Goal: Communication & Community: Answer question/provide support

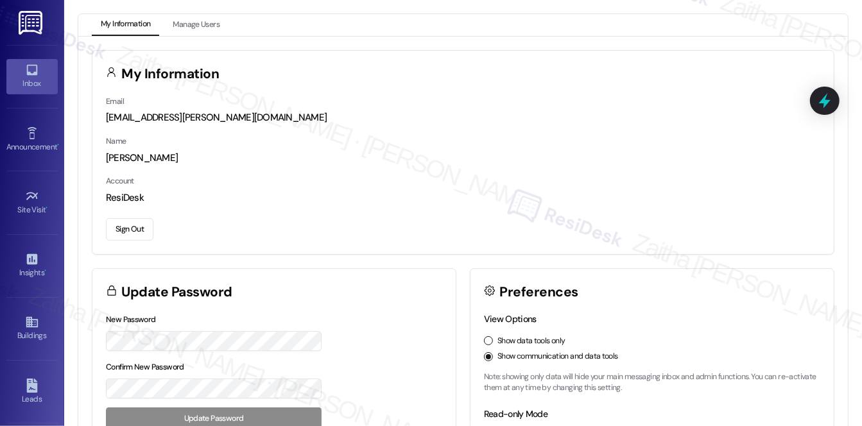
click at [36, 85] on div "Inbox" at bounding box center [32, 83] width 64 height 13
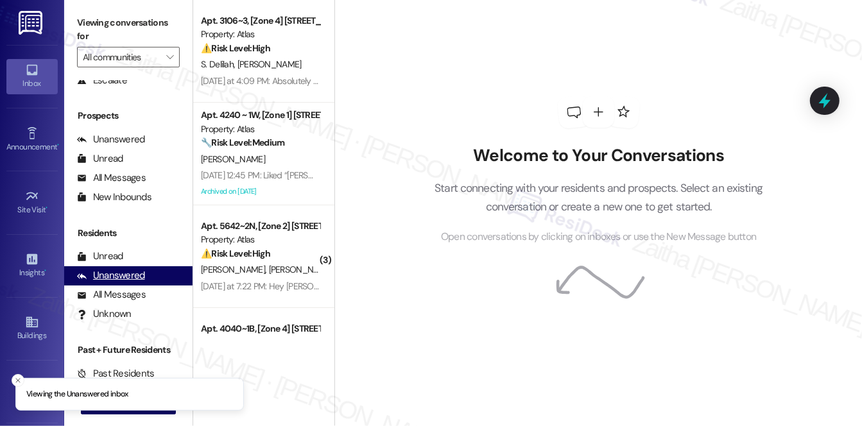
scroll to position [153, 0]
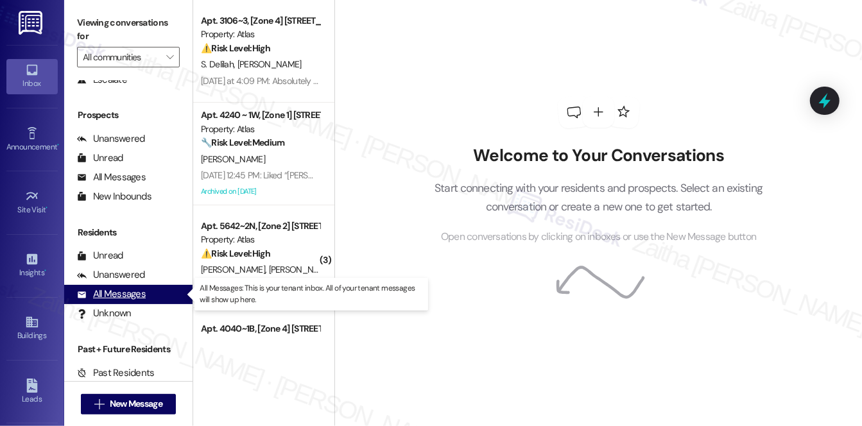
click at [128, 291] on div "All Messages" at bounding box center [111, 294] width 69 height 13
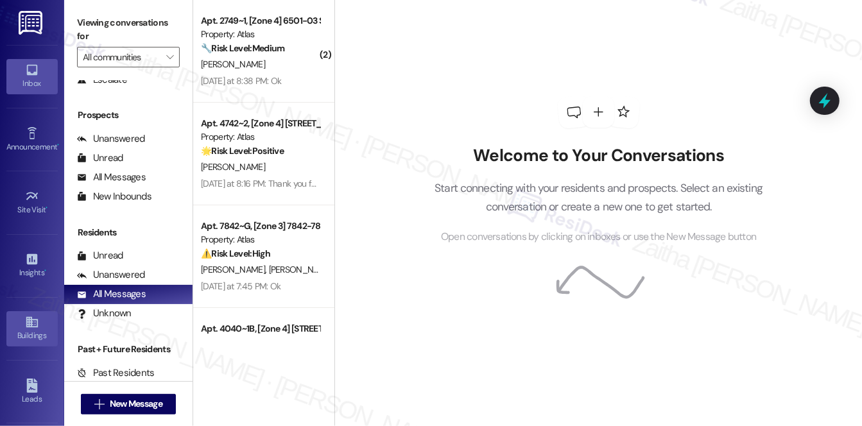
click at [19, 335] on div "Buildings" at bounding box center [32, 335] width 64 height 13
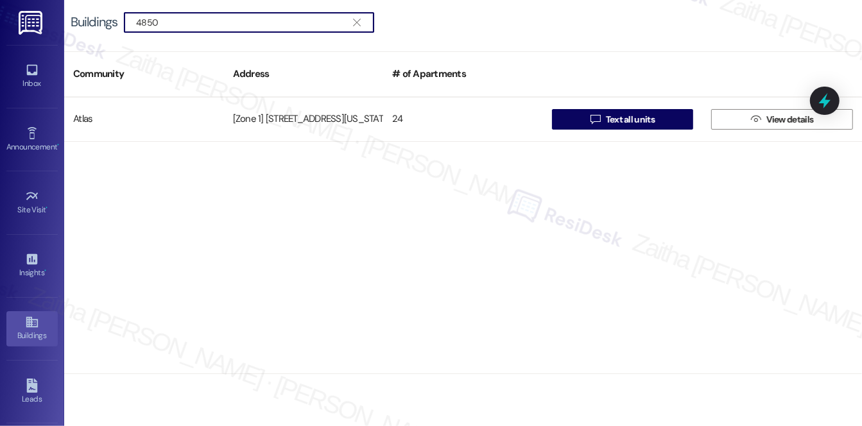
type input "4850"
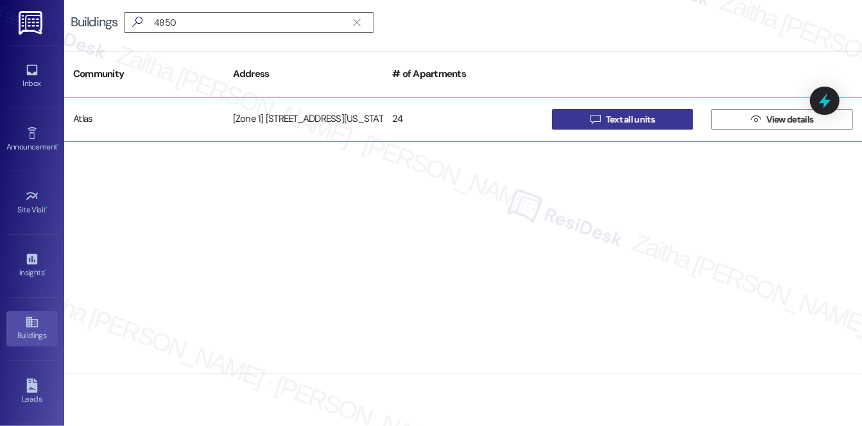
click at [649, 119] on span "Text all units" at bounding box center [630, 119] width 49 height 13
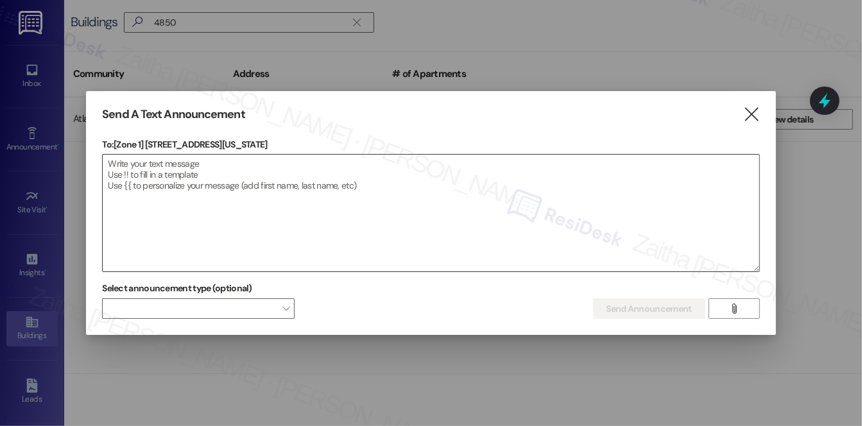
click at [119, 164] on textarea at bounding box center [431, 213] width 656 height 117
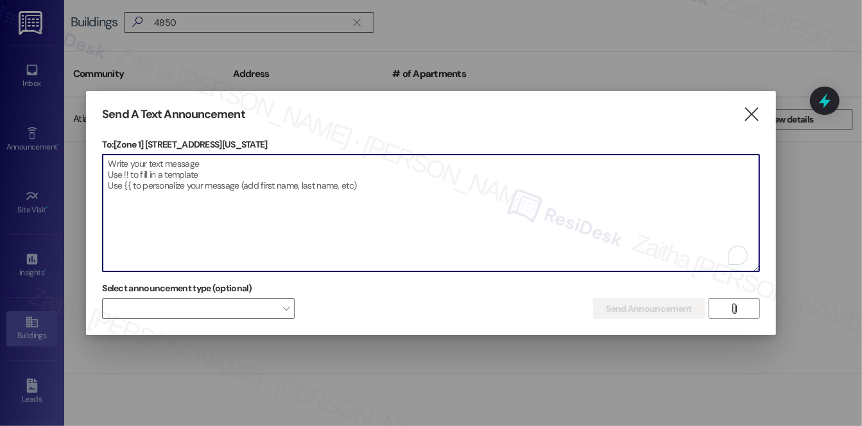
paste textarea "Hello {{first_name}}, Just a heads-up! Our routine pest control service will ta…"
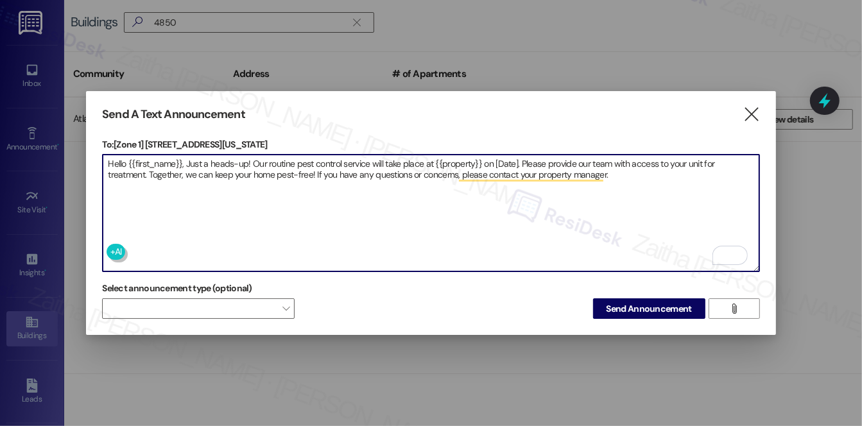
click at [461, 158] on textarea "Hello {{first_name}}, Just a heads-up! Our routine pest control service will ta…" at bounding box center [431, 213] width 656 height 117
paste textarea "Michigan/49th"
click at [510, 159] on textarea "Hello {{first_name}}, Just a heads-up! Our routine pest control service will ta…" at bounding box center [431, 213] width 656 height 117
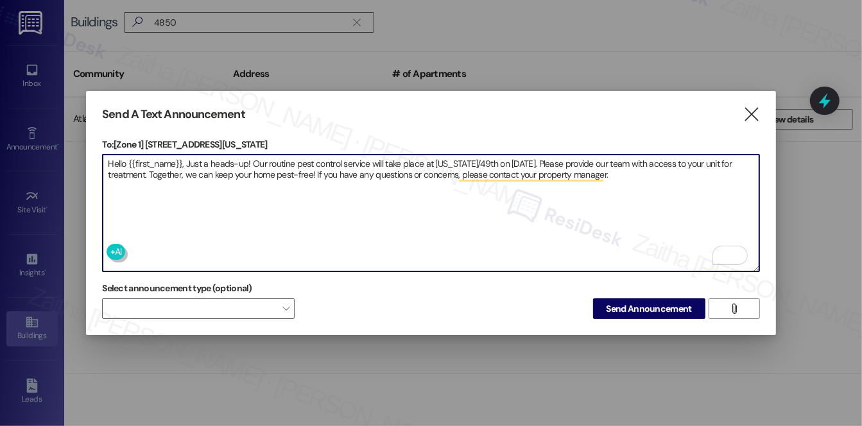
type textarea "Hello {{first_name}}, Just a heads-up! Our routine pest control service will ta…"
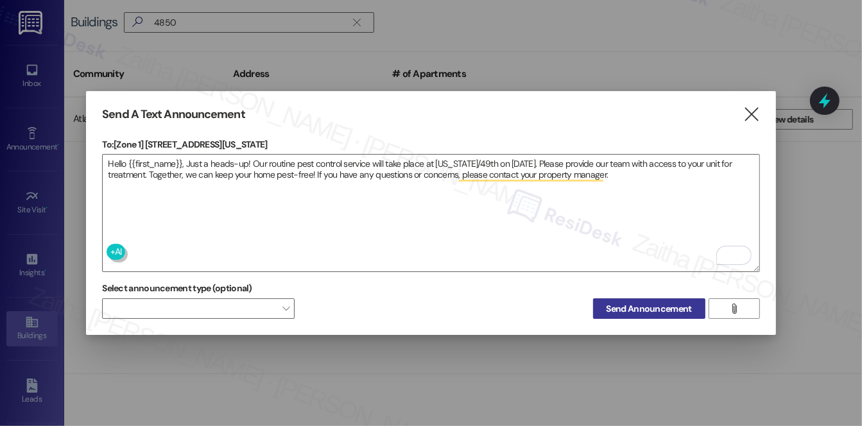
click at [626, 304] on span "Send Announcement" at bounding box center [648, 308] width 85 height 13
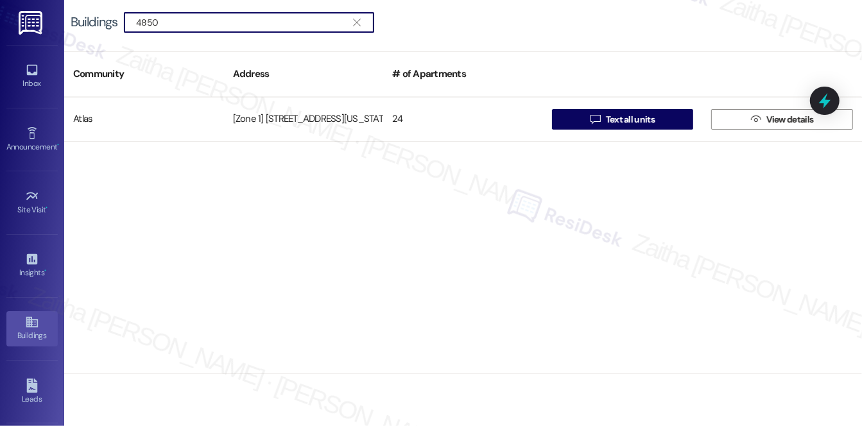
click at [356, 22] on icon "" at bounding box center [356, 22] width 7 height 10
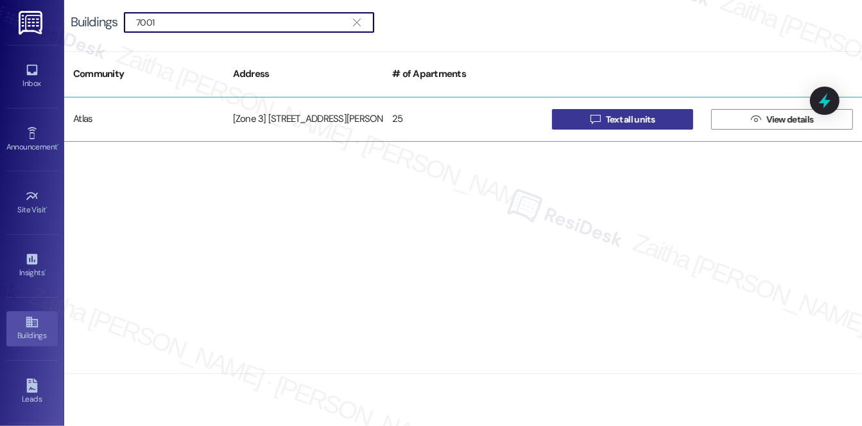
type input "7001"
click at [632, 117] on span "Text all units" at bounding box center [630, 119] width 49 height 13
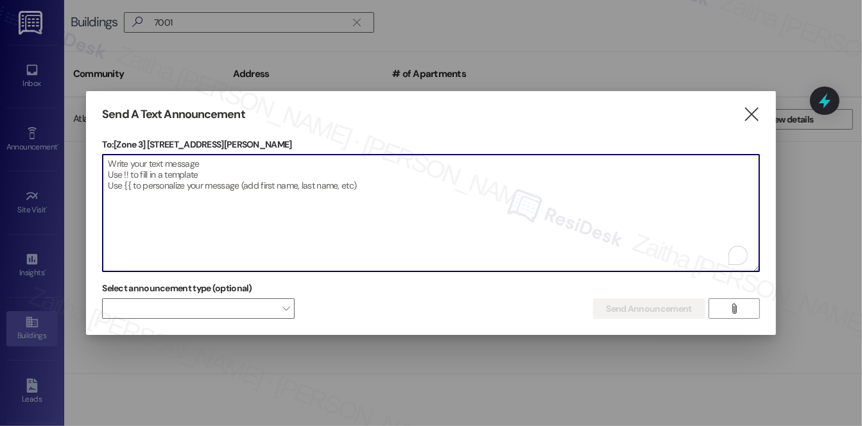
click at [317, 200] on textarea "To enrich screen reader interactions, please activate Accessibility in Grammarl…" at bounding box center [431, 213] width 656 height 117
paste textarea "Hello {{first_name}}, Just a heads-up! Our routine pest control service will ta…"
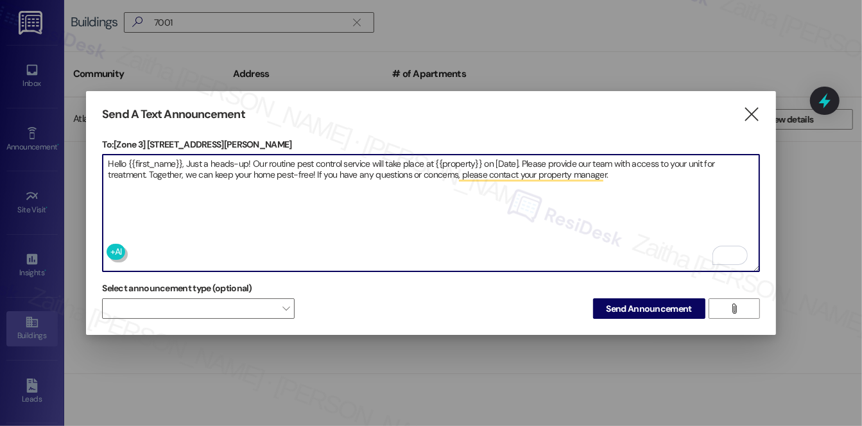
click at [450, 162] on textarea "Hello {{first_name}}, Just a heads-up! Our routine pest control service will ta…" at bounding box center [431, 213] width 656 height 117
paste textarea "70th/Merrill"
click at [502, 161] on textarea "Hello {{first_name}}, Just a heads-up! Our routine pest control service will ta…" at bounding box center [431, 213] width 656 height 117
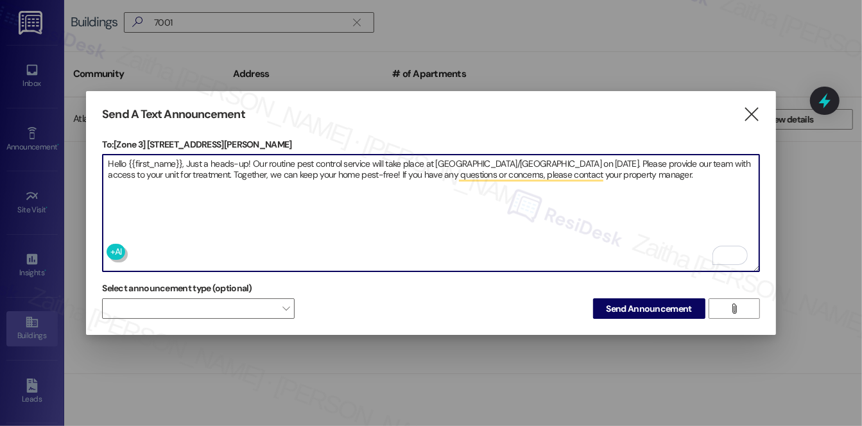
type textarea "Hello {{first_name}}, Just a heads-up! Our routine pest control service will ta…"
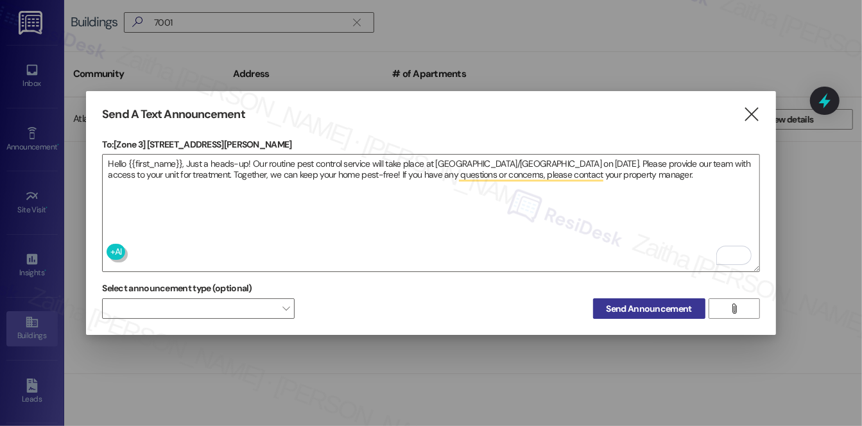
click at [657, 309] on span "Send Announcement" at bounding box center [648, 308] width 85 height 13
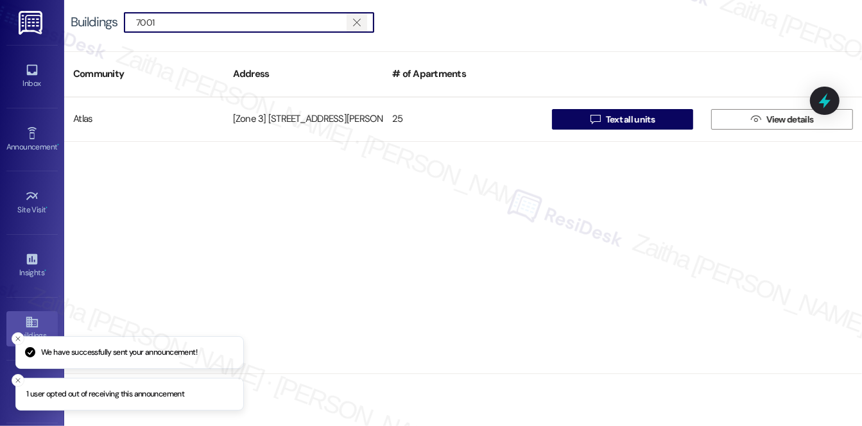
click at [357, 21] on icon "" at bounding box center [356, 22] width 7 height 10
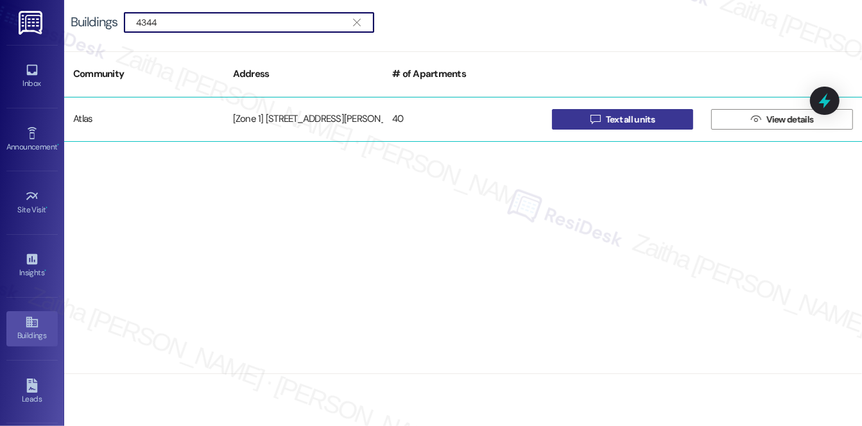
type input "4344"
click at [614, 118] on span "Text all units" at bounding box center [630, 119] width 49 height 13
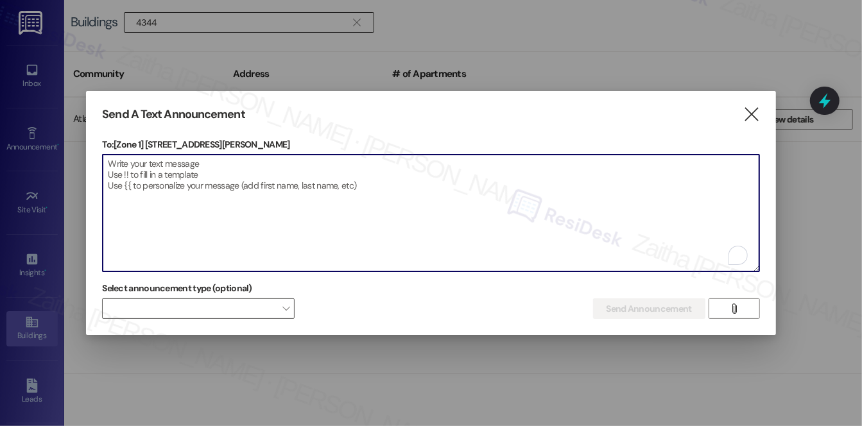
click at [327, 200] on textarea "To enrich screen reader interactions, please activate Accessibility in Grammarl…" at bounding box center [431, 213] width 656 height 117
paste textarea "Hello {{first_name}}, Just a heads-up! Our routine pest control service will ta…"
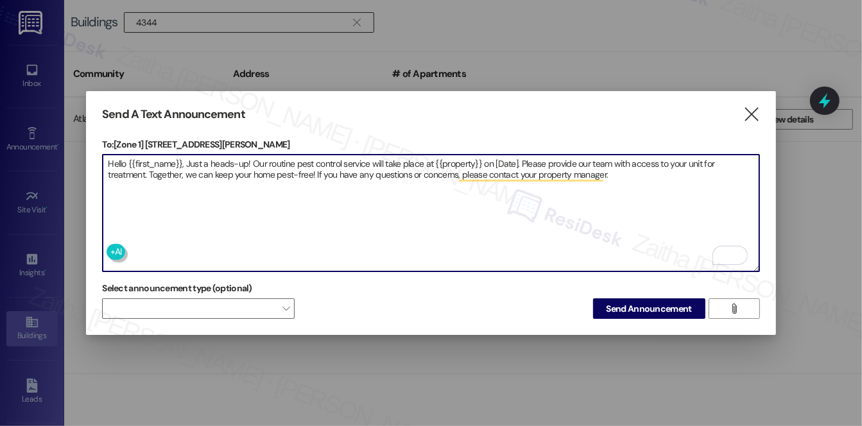
click at [458, 160] on textarea "Hello {{first_name}}, Just a heads-up! Our routine pest control service will ta…" at bounding box center [431, 213] width 656 height 117
paste textarea "4344 S Ellis Ave"
click at [523, 156] on textarea "Hello {{first_name}}, Just a heads-up! Our routine pest control service will ta…" at bounding box center [431, 213] width 656 height 117
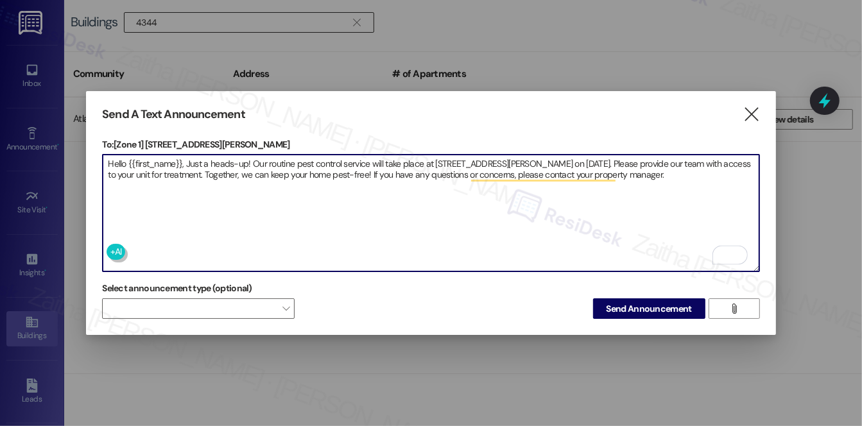
type textarea "Hello {{first_name}}, Just a heads-up! Our routine pest control service will ta…"
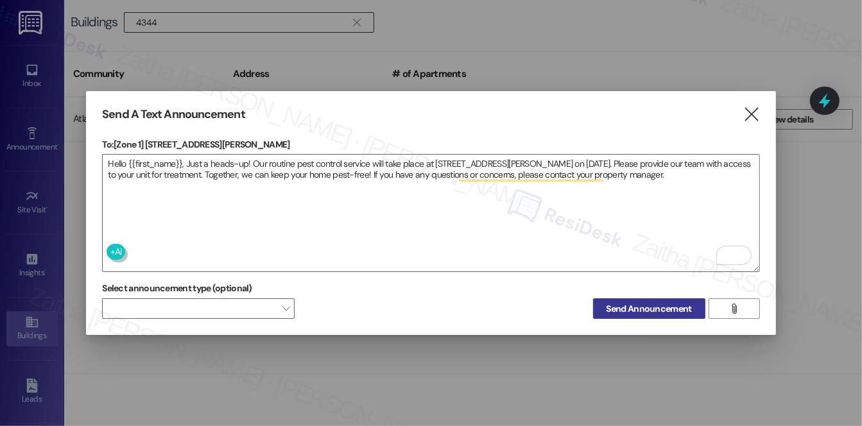
click at [635, 302] on span "Send Announcement" at bounding box center [648, 308] width 85 height 13
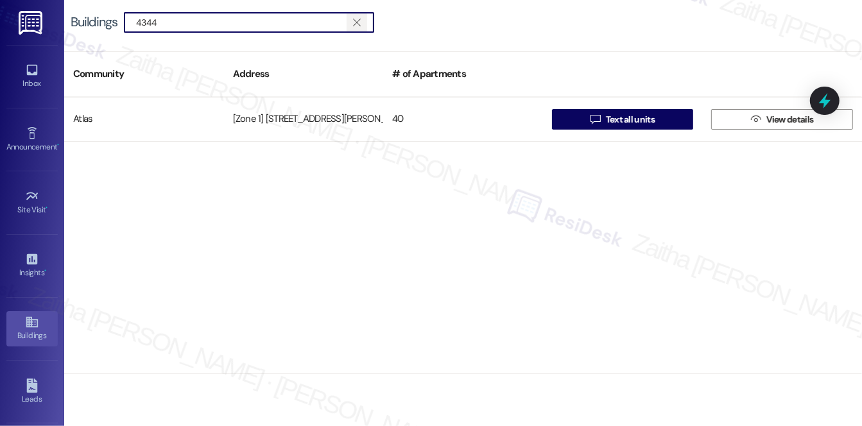
click at [358, 22] on icon "" at bounding box center [356, 22] width 7 height 10
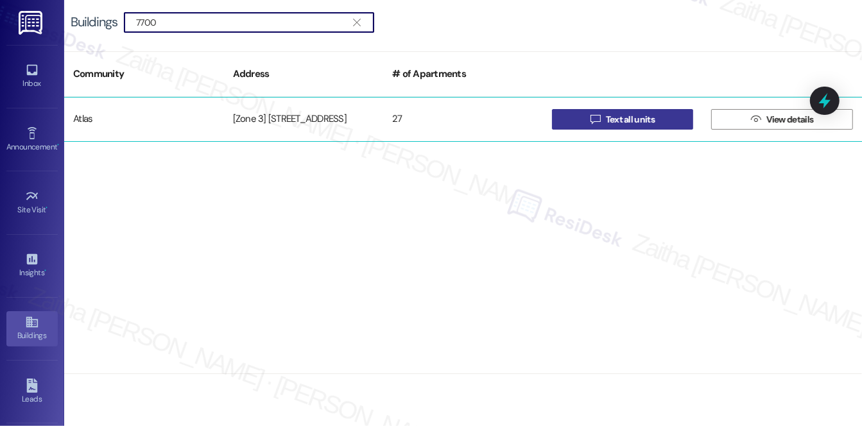
type input "7700"
click at [642, 117] on span "Text all units" at bounding box center [630, 119] width 49 height 13
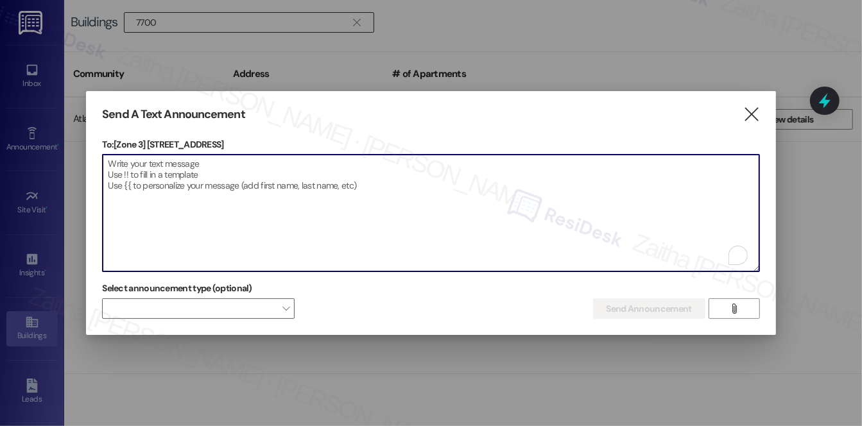
click at [169, 197] on textarea "To enrich screen reader interactions, please activate Accessibility in Grammarl…" at bounding box center [431, 213] width 656 height 117
paste textarea "Hello {{first_name}}, Just a heads-up! Our routine pest control service will ta…"
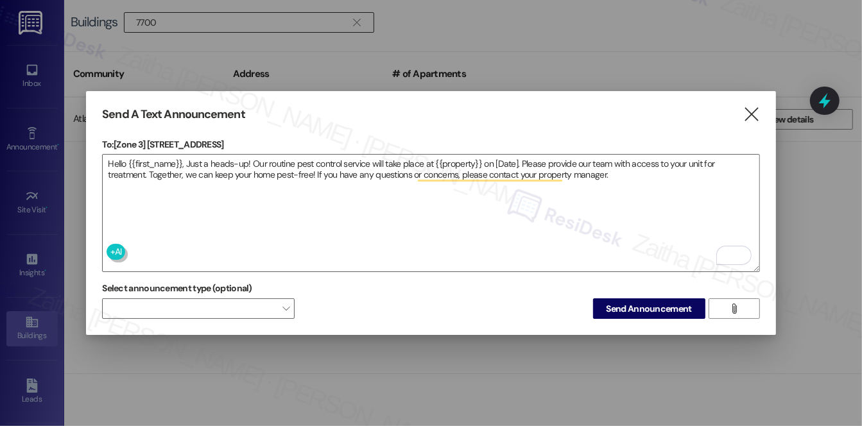
drag, startPoint x: 147, startPoint y: 139, endPoint x: 263, endPoint y: 138, distance: 116.2
click at [263, 138] on p "To: [Zone 3] 7700 S South Shore Drive" at bounding box center [430, 144] width 657 height 13
copy p "7700 S South Shore Drive"
click at [455, 162] on textarea "Hello {{first_name}}, Just a heads-up! Our routine pest control service will ta…" at bounding box center [431, 213] width 656 height 117
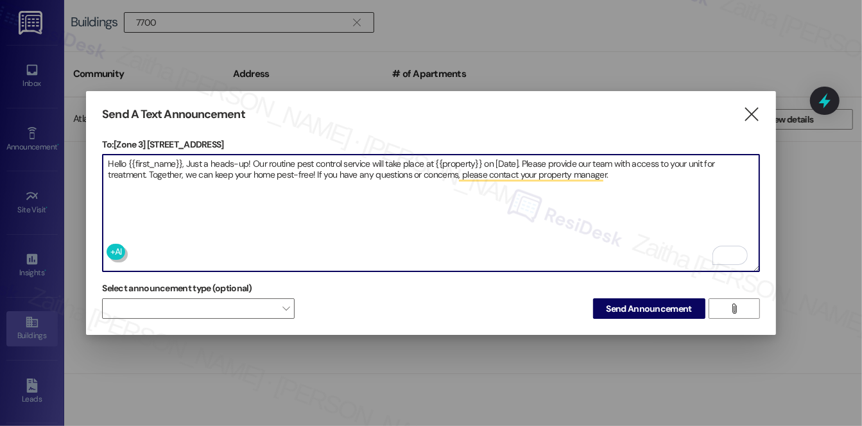
click at [455, 162] on textarea "Hello {{first_name}}, Just a heads-up! Our routine pest control service will ta…" at bounding box center [431, 213] width 656 height 117
paste textarea "7700 S South Shore Drive"
click at [553, 161] on textarea "Hello {{first_name}}, Just a heads-up! Our routine pest control service will ta…" at bounding box center [431, 213] width 656 height 117
type textarea "Hello {{first_name}}, Just a heads-up! Our routine pest control service will ta…"
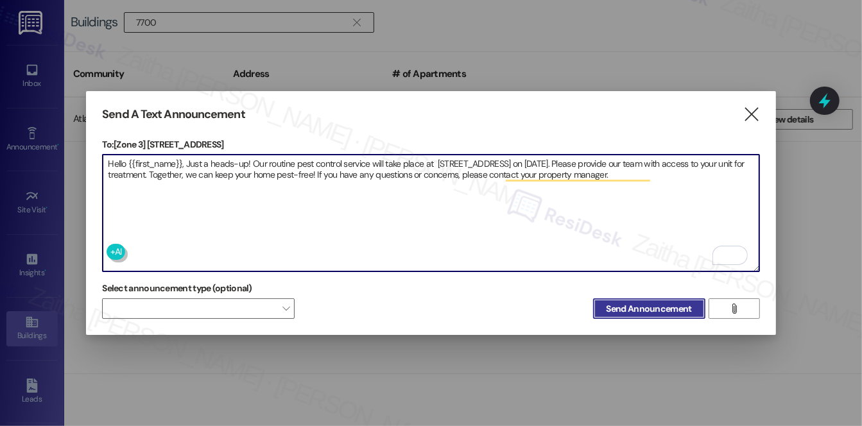
click at [611, 303] on span "Send Announcement" at bounding box center [648, 308] width 85 height 13
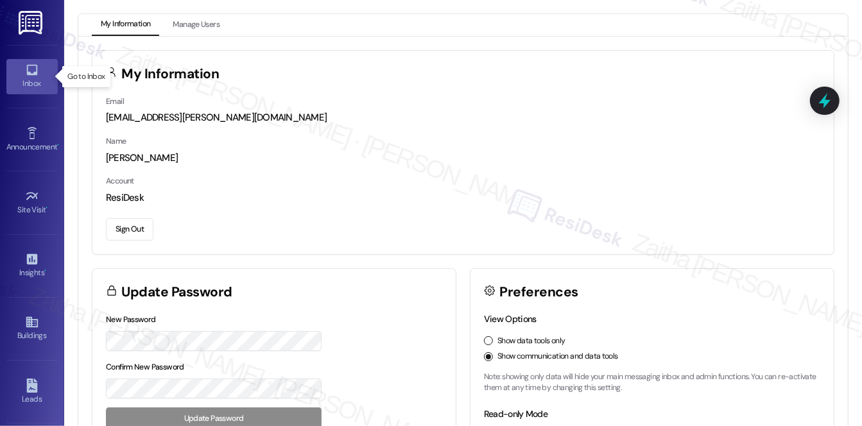
click at [11, 82] on div "Inbox" at bounding box center [32, 83] width 64 height 13
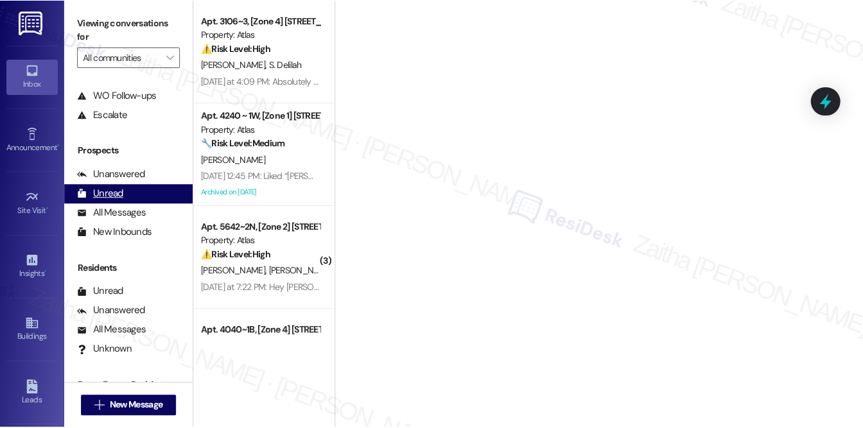
scroll to position [153, 0]
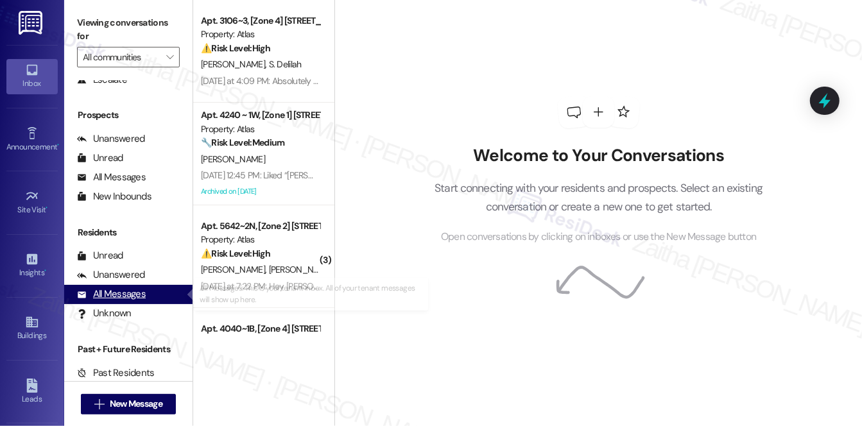
click at [139, 302] on div "All Messages (undefined)" at bounding box center [128, 294] width 128 height 19
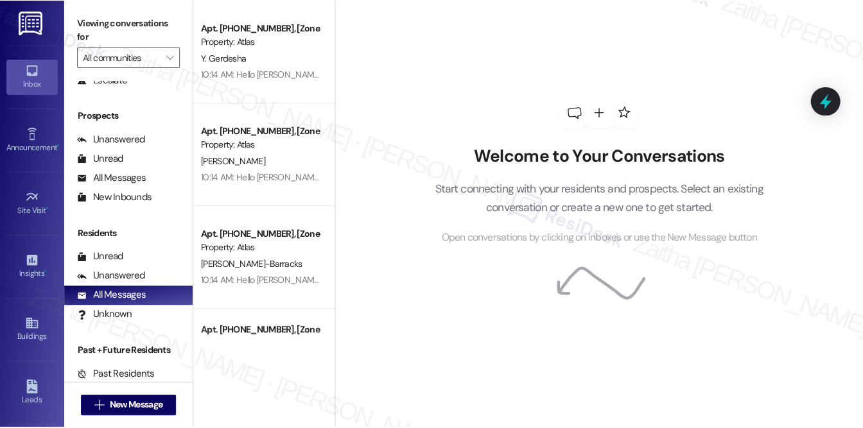
scroll to position [151, 0]
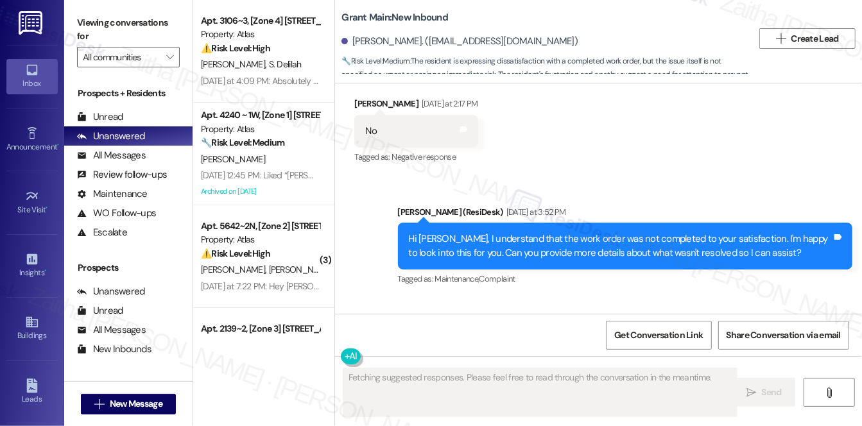
scroll to position [612, 0]
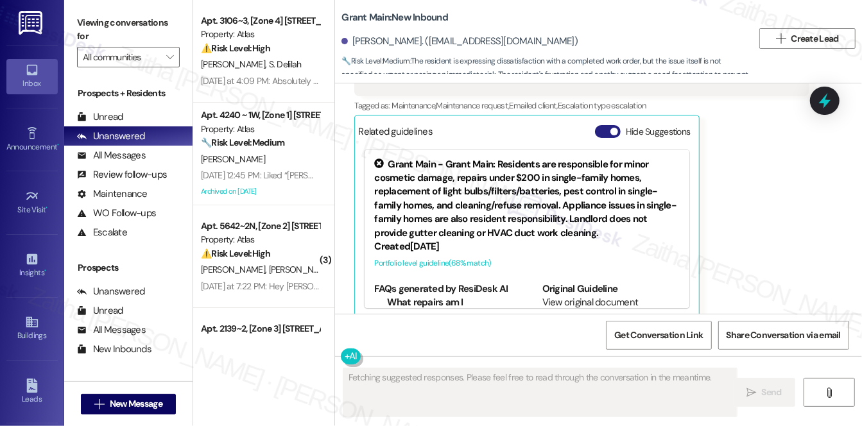
click at [606, 125] on button "Hide Suggestions" at bounding box center [608, 131] width 26 height 13
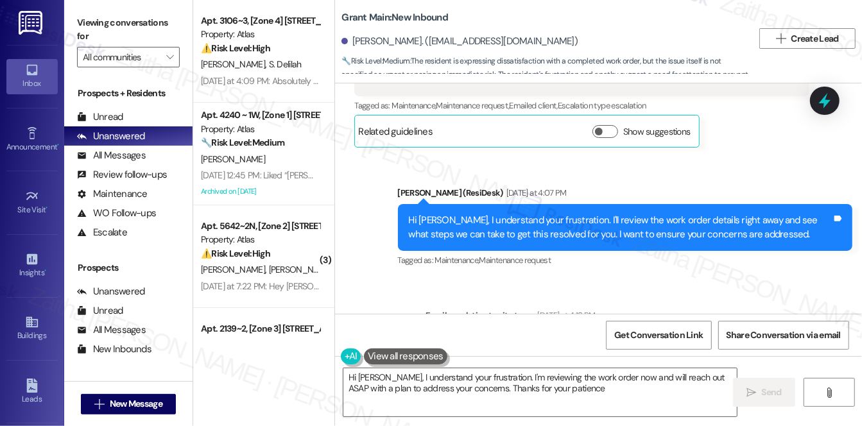
type textarea "Hi Demitrius, I understand your frustration. I'm reviewing the work order now a…"
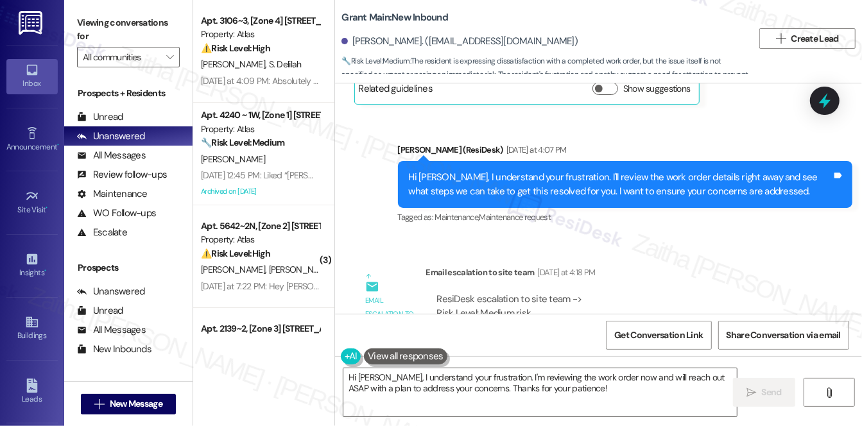
scroll to position [620, 0]
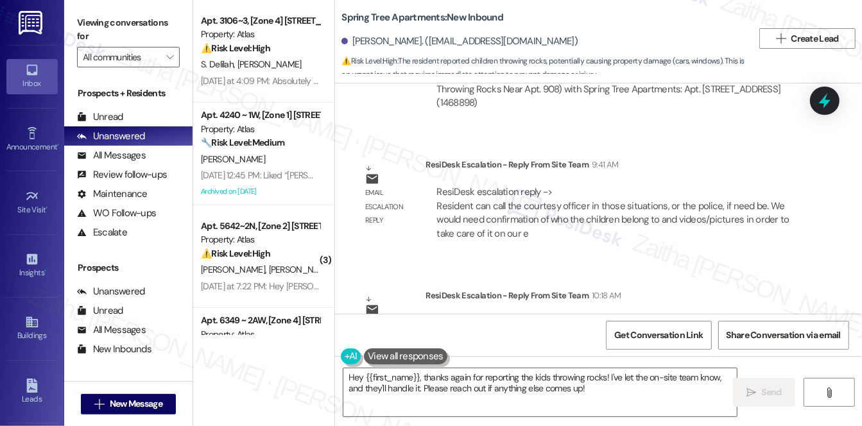
scroll to position [1649, 0]
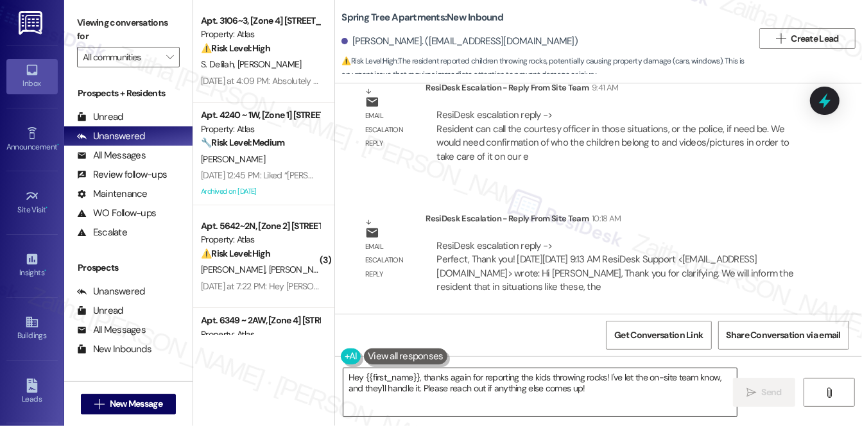
click at [361, 376] on textarea "Hey {{first_name}}, thanks again for reporting the kids throwing rocks! I've le…" at bounding box center [539, 392] width 393 height 48
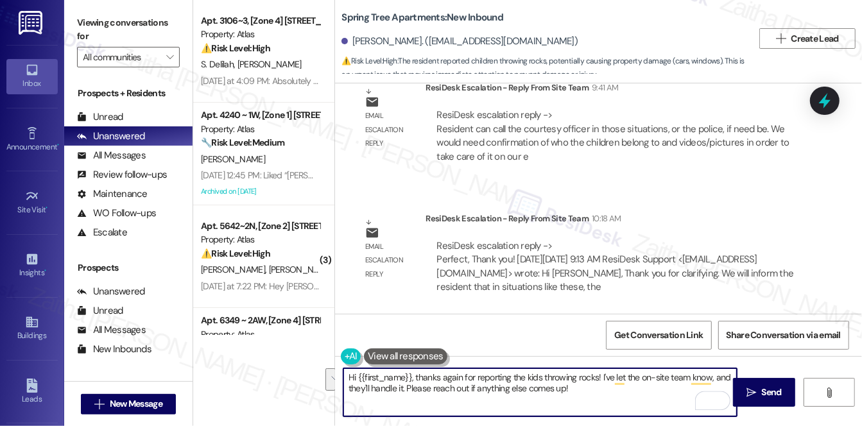
drag, startPoint x: 413, startPoint y: 374, endPoint x: 597, endPoint y: 393, distance: 185.2
click at [597, 393] on textarea "Hi {{first_name}}, thanks again for reporting the kids throwing rocks! I've let…" at bounding box center [539, 392] width 393 height 48
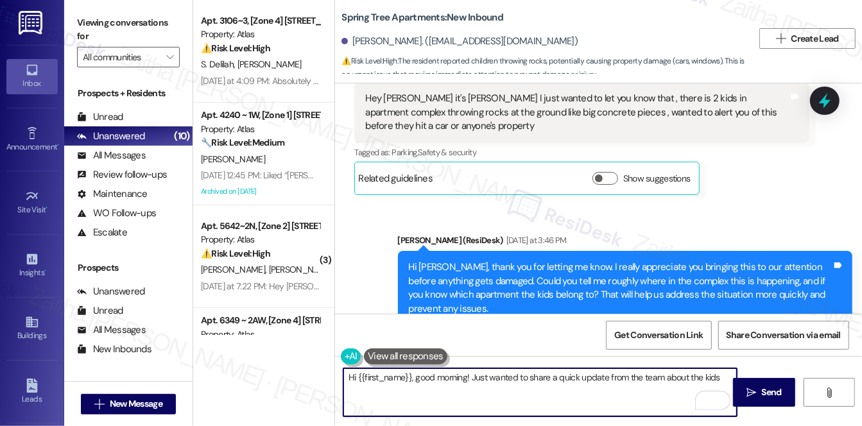
scroll to position [599, 0]
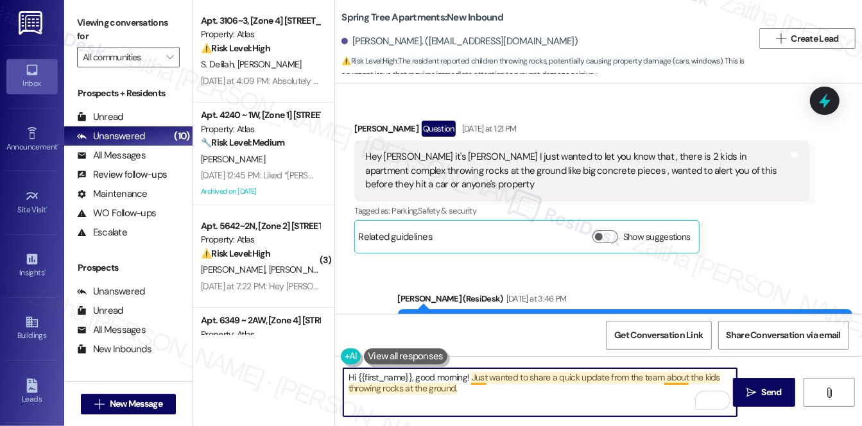
click at [671, 377] on textarea "Hi {{first_name}}, good morning! Just wanted to share a quick update from the t…" at bounding box center [539, 392] width 393 height 48
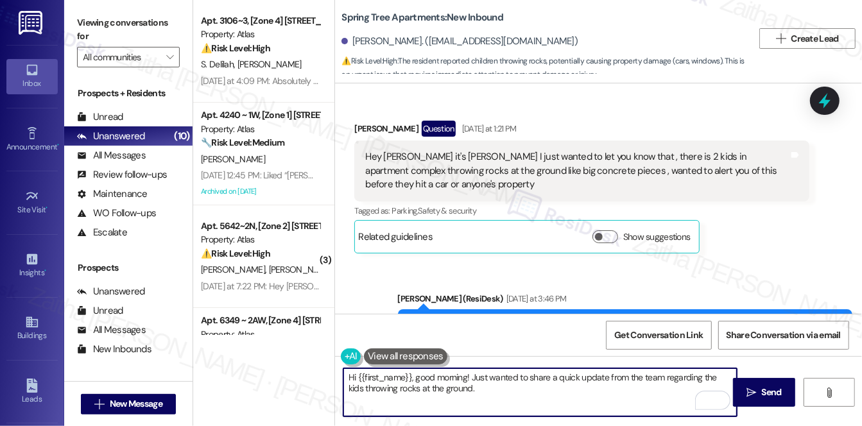
click at [489, 385] on textarea "Hi {{first_name}}, good morning! Just wanted to share a quick update from the t…" at bounding box center [539, 392] width 393 height 48
paste textarea "In situations like this, please contact the courtesy officer or the police if n…"
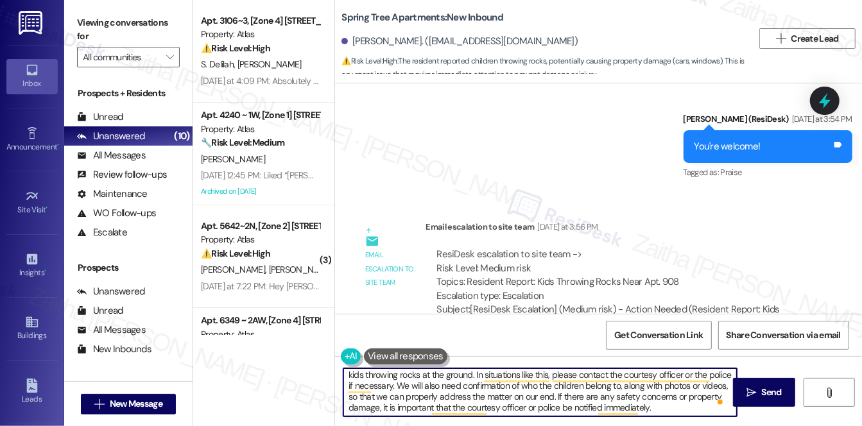
scroll to position [1357, 0]
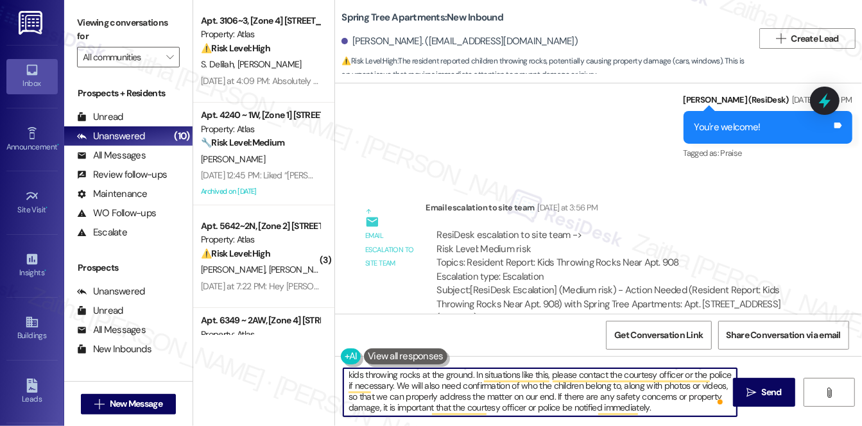
type textarea "Hi {{first_name}}, good morning! Just wanted to share a quick update from the t…"
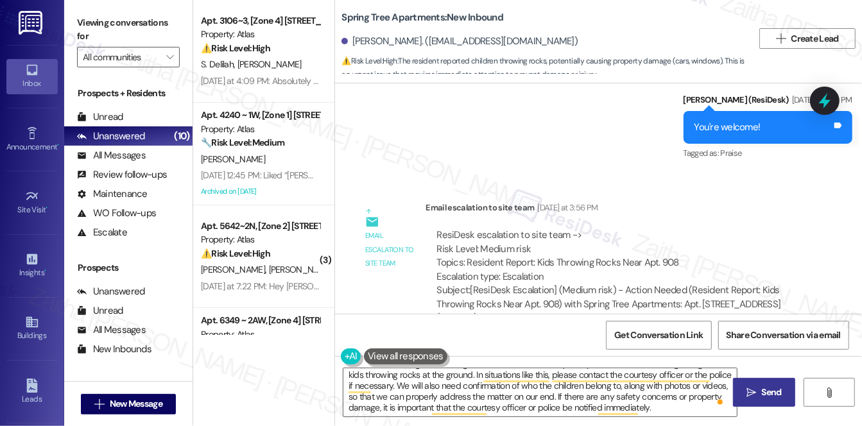
click at [755, 386] on span " Send" at bounding box center [764, 392] width 40 height 13
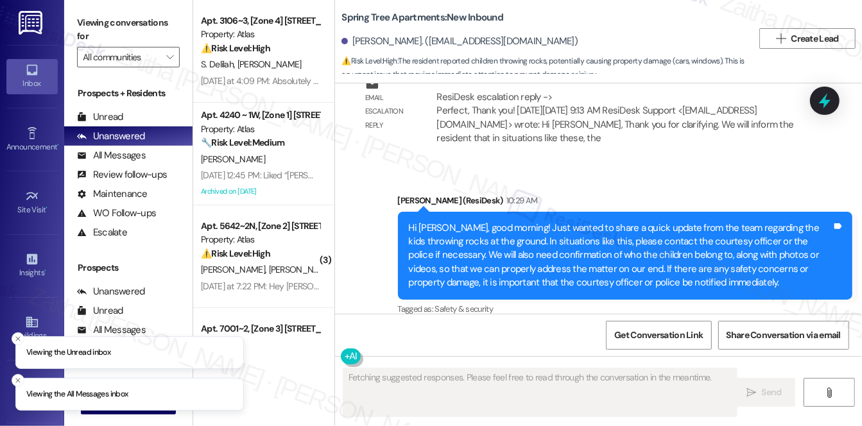
scroll to position [1812, 0]
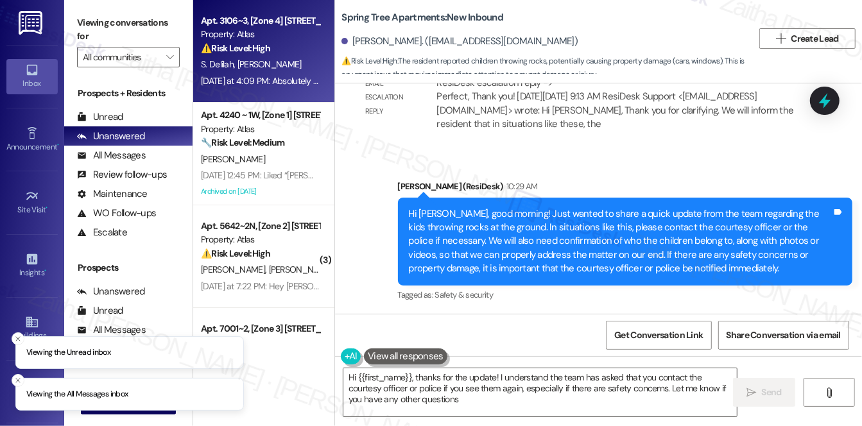
type textarea "Hi {{first_name}}, thanks for the update! I understand the team has asked that …"
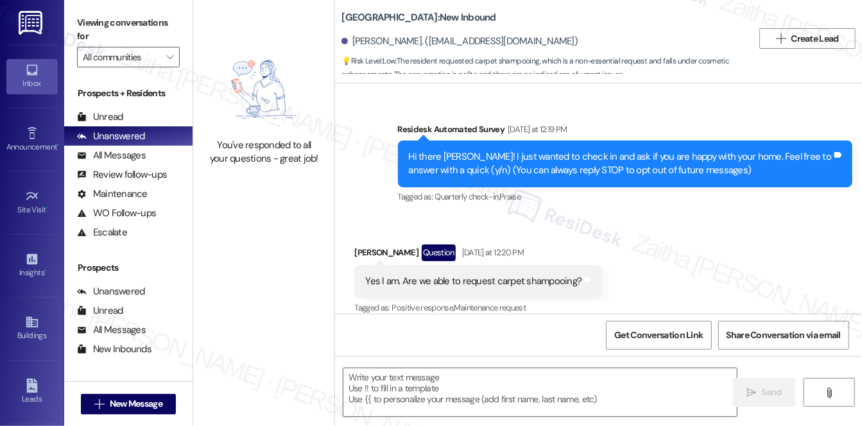
type textarea "Fetching suggested responses. Please feel free to read through the conversation…"
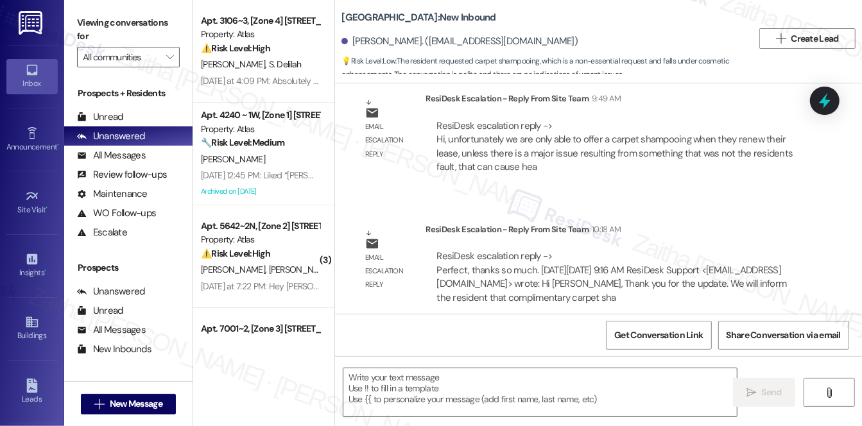
scroll to position [1043, 0]
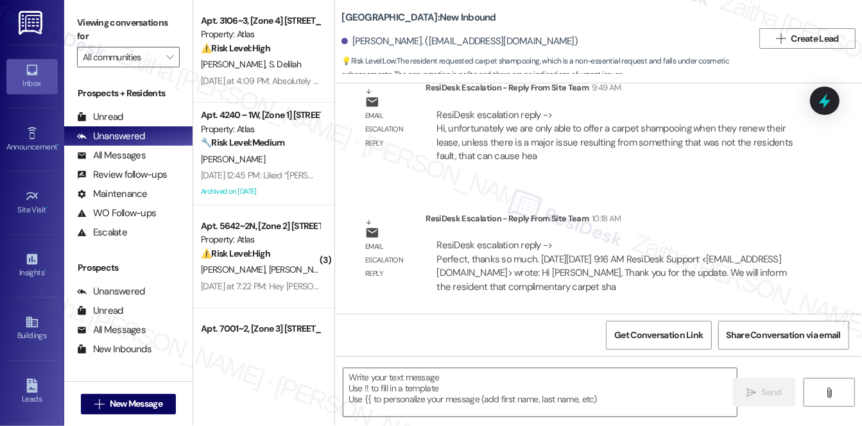
click at [357, 37] on div "[PERSON_NAME]. ([EMAIL_ADDRESS][DOMAIN_NAME])" at bounding box center [459, 41] width 236 height 13
click at [357, 38] on div "[PERSON_NAME]. ([EMAIL_ADDRESS][DOMAIN_NAME])" at bounding box center [459, 41] width 236 height 13
copy div "Caijah"
click at [431, 377] on textarea at bounding box center [539, 392] width 393 height 48
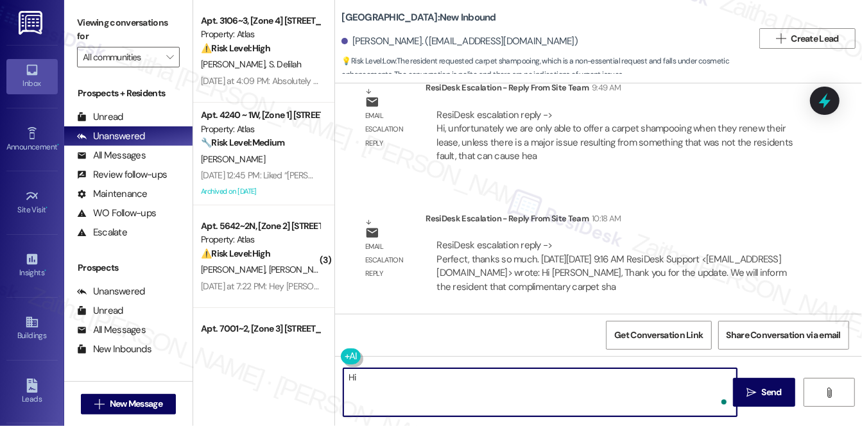
paste textarea "Caijah"
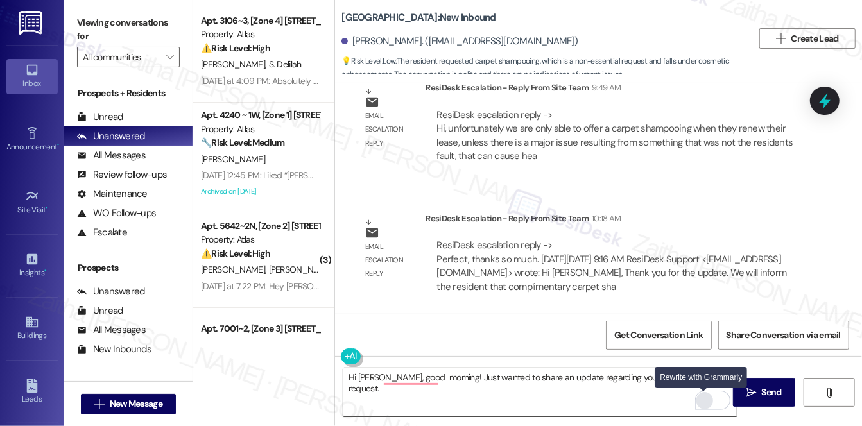
click at [703, 400] on div "Rewrite with Grammarly" at bounding box center [705, 400] width 14 height 15
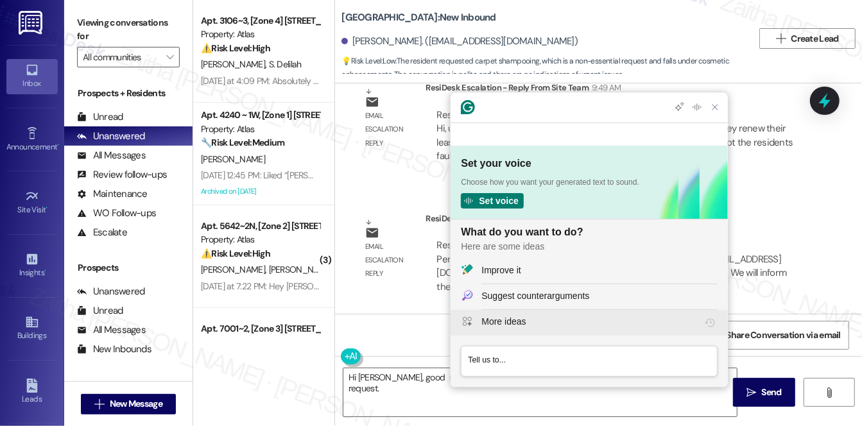
scroll to position [0, 0]
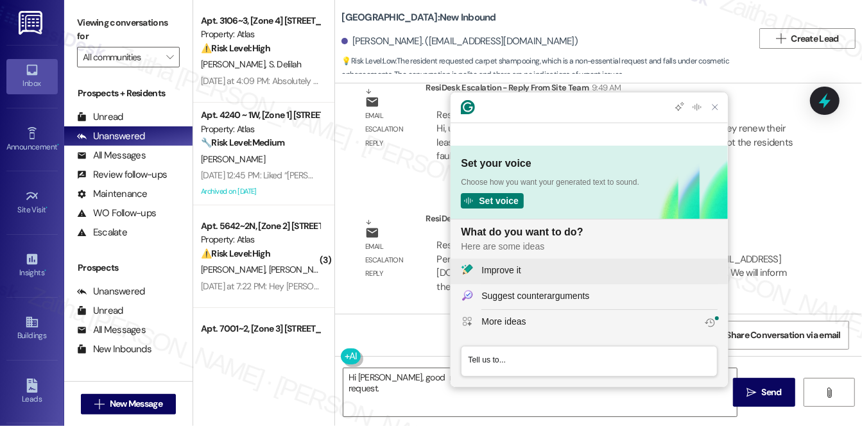
click at [560, 270] on div "Improve it" at bounding box center [599, 270] width 236 height 13
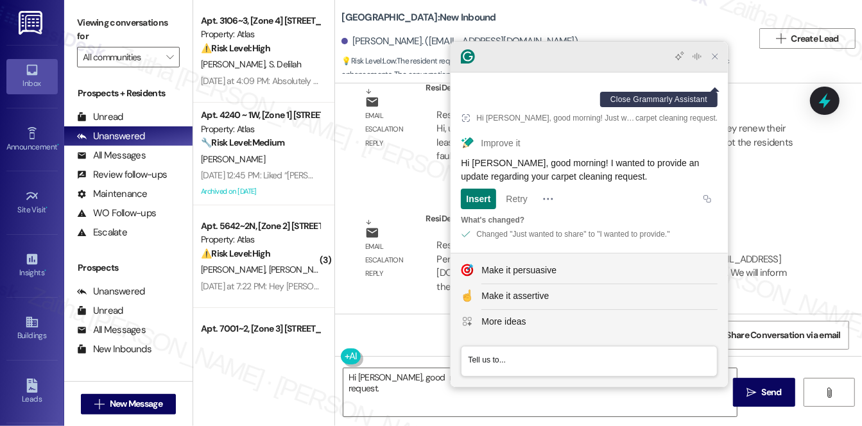
click at [717, 59] on icon "Close Grammarly Assistant" at bounding box center [714, 56] width 5 height 5
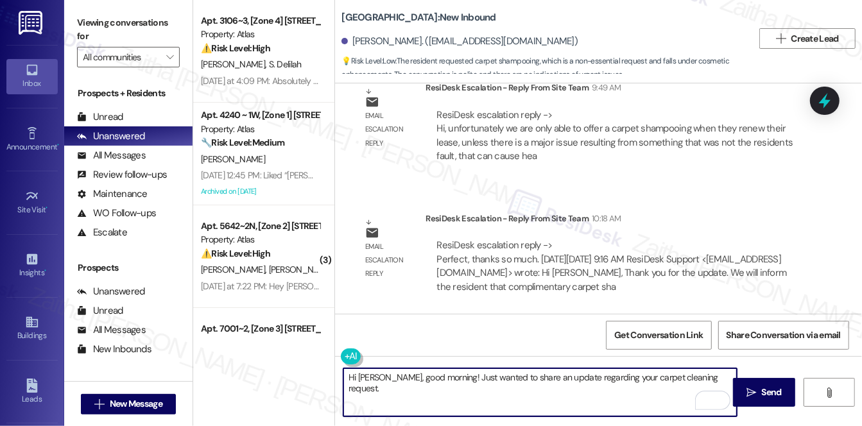
click at [710, 377] on textarea "Hi Caijah, good morning! Just wanted to share an update regarding your carpet c…" at bounding box center [539, 392] width 393 height 48
paste textarea "unfortunately, complimentary carpet cleaning is only provided at the time of le…"
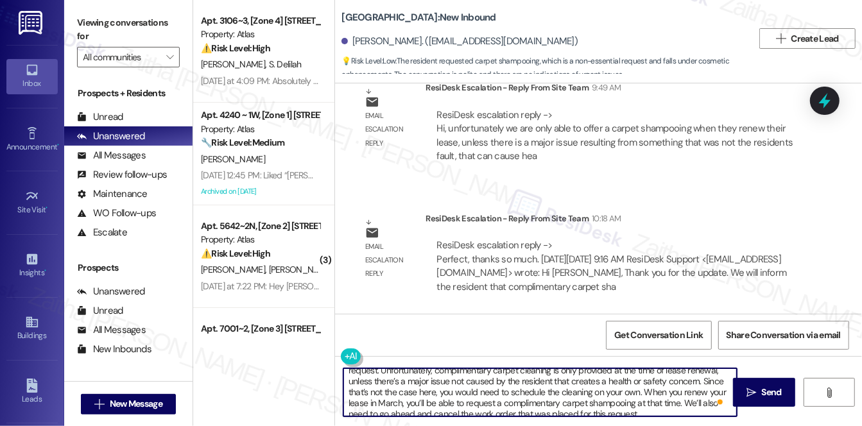
scroll to position [25, 0]
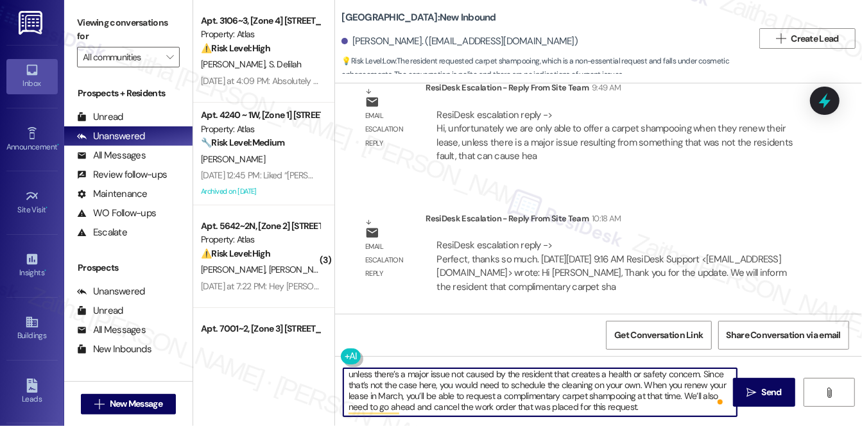
click at [624, 405] on textarea "Hi Caijah, good morning! Just wanted to share an update regarding your carpet c…" at bounding box center [539, 392] width 393 height 48
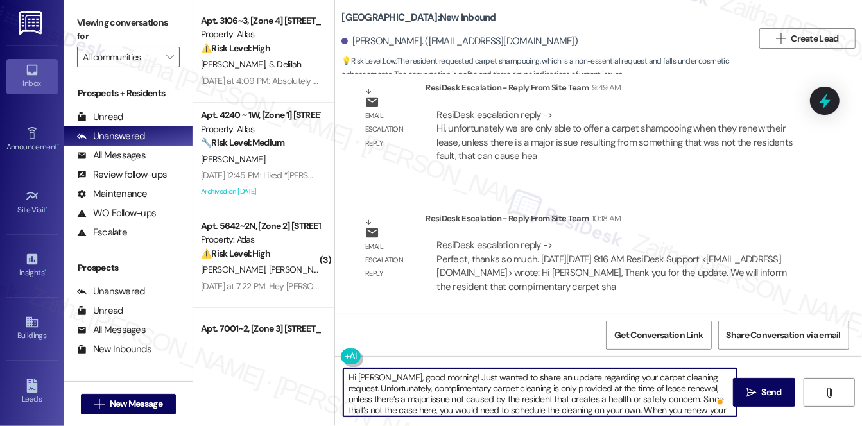
scroll to position [0, 0]
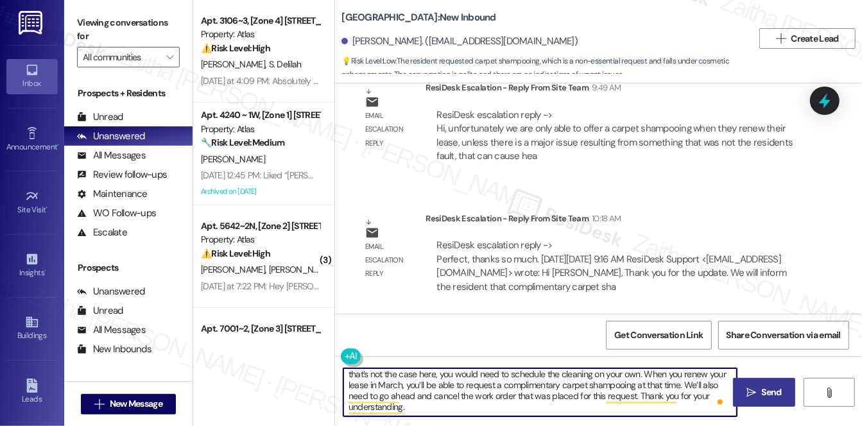
type textarea "Hi Caijah, good morning! Just wanted to share an update regarding your carpet c…"
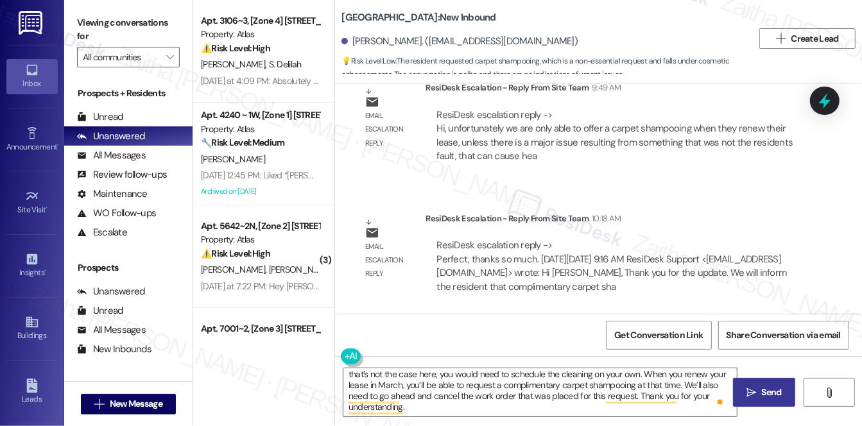
click at [773, 390] on span "Send" at bounding box center [771, 392] width 20 height 13
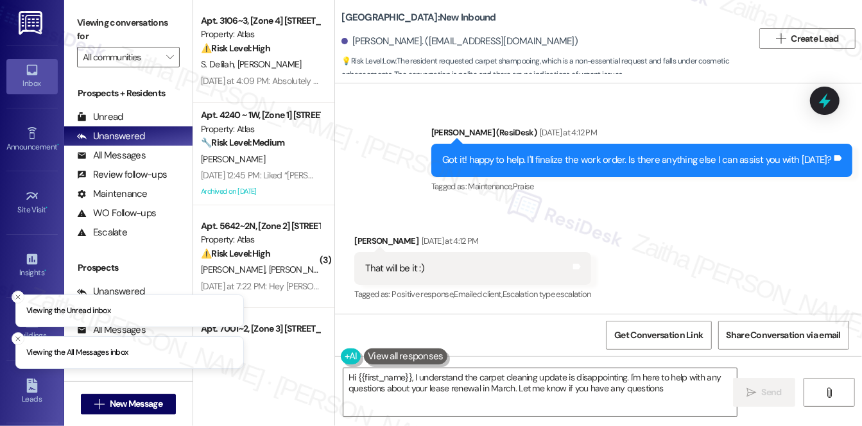
type textarea "Hi {{first_name}}, I understand the carpet cleaning update is disappointing. I'…"
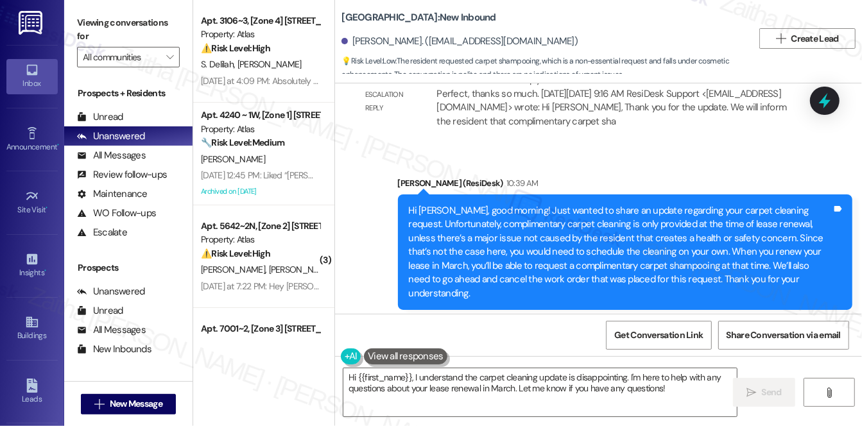
scroll to position [1220, 0]
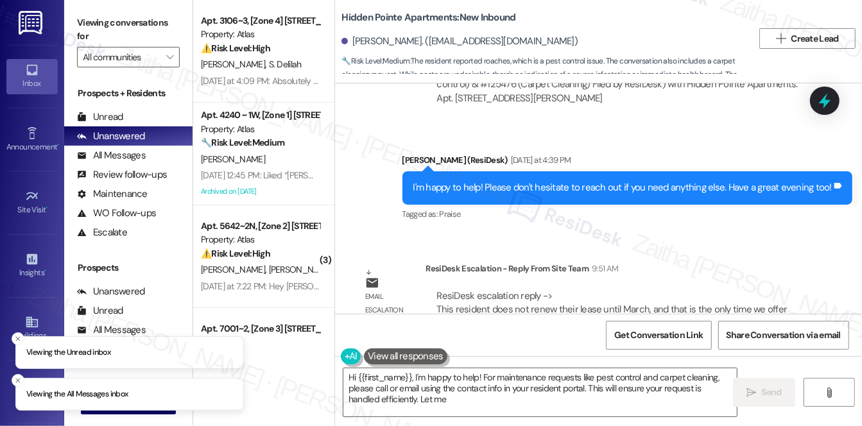
scroll to position [1415, 0]
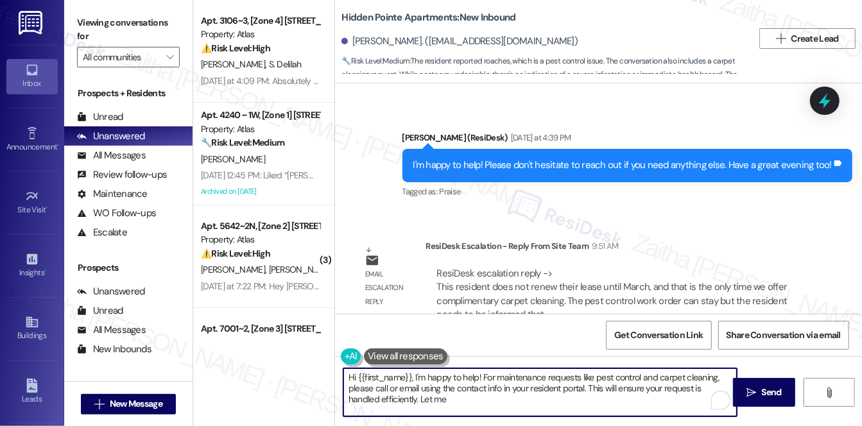
drag, startPoint x: 456, startPoint y: 389, endPoint x: 582, endPoint y: 404, distance: 126.7
click at [582, 404] on textarea "Hi {{first_name}}, I'm happy to help! For maintenance requests like pest contro…" at bounding box center [539, 392] width 393 height 48
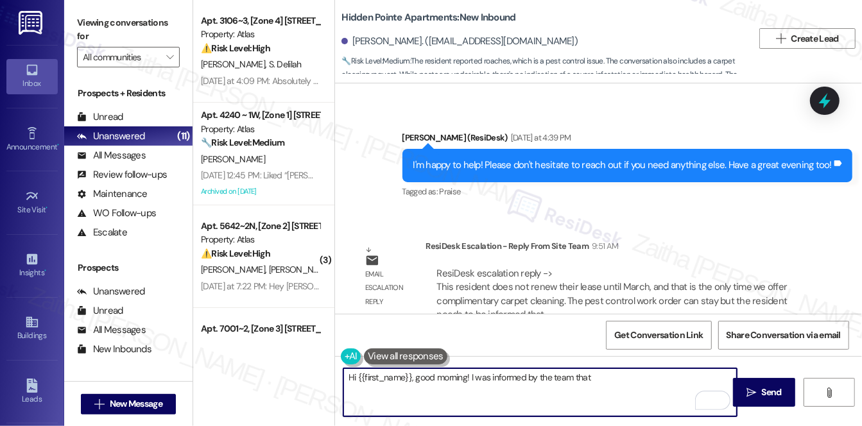
paste textarea "complimentary carpet cleaning is only offered at the time of lease renewal. Sin…"
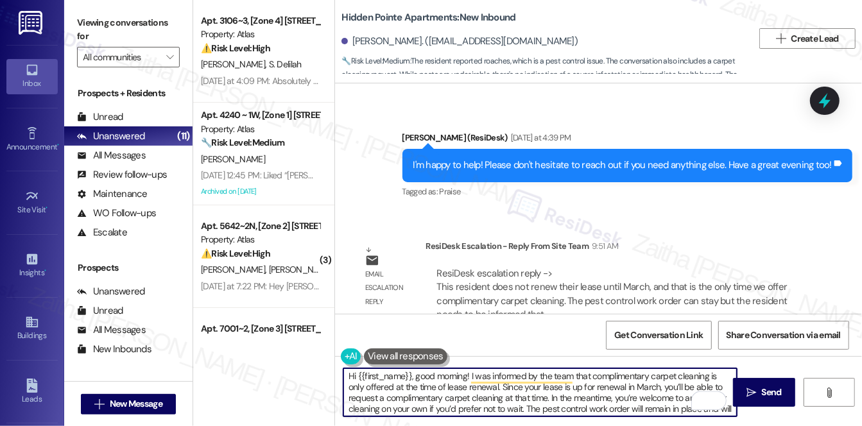
scroll to position [0, 0]
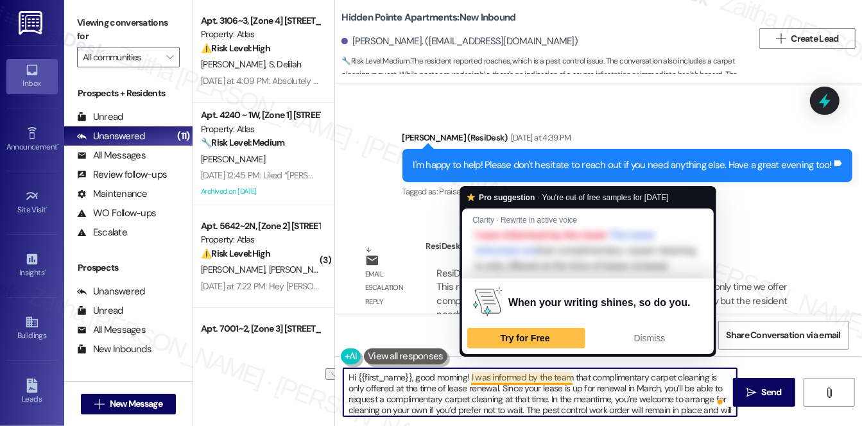
drag, startPoint x: 572, startPoint y: 377, endPoint x: 470, endPoint y: 372, distance: 102.8
click at [470, 372] on textarea "Hi {{first_name}}, good morning! I was informed by the team that complimentary …" at bounding box center [539, 392] width 393 height 48
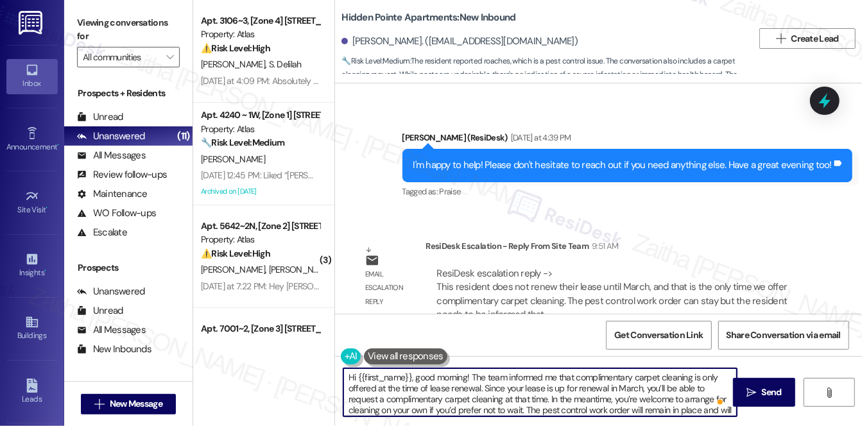
drag, startPoint x: 470, startPoint y: 372, endPoint x: 628, endPoint y: 395, distance: 159.6
click at [628, 395] on textarea "Hi {{first_name}}, good morning! The team informed me that complimentary carpet…" at bounding box center [539, 392] width 393 height 48
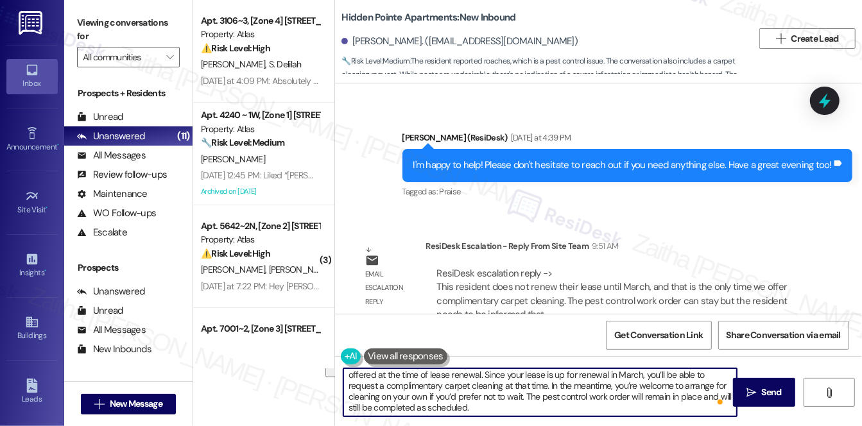
scroll to position [3, 0]
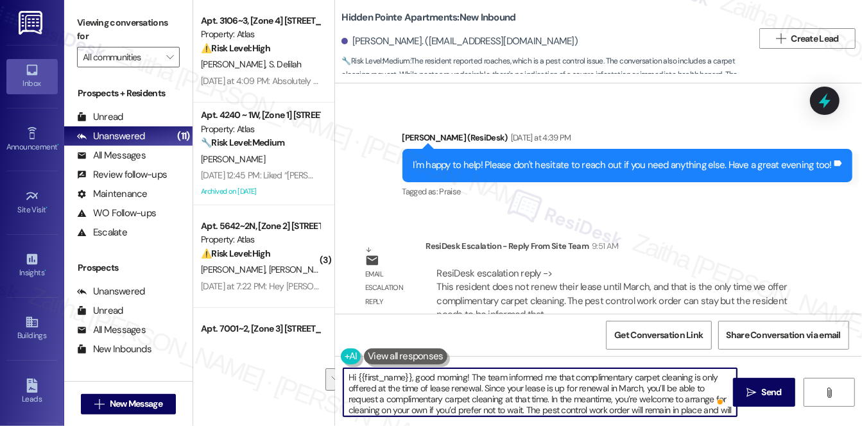
click at [589, 380] on textarea "Hi {{first_name}}, good morning! The team informed me that complimentary carpet…" at bounding box center [539, 392] width 393 height 48
drag, startPoint x: 573, startPoint y: 375, endPoint x: 479, endPoint y: 386, distance: 95.0
click at [479, 386] on textarea "Hi {{first_name}}, good morning! The team informed me that complimentary carpet…" at bounding box center [539, 392] width 393 height 48
click at [530, 393] on textarea "Hi {{first_name}}, good morning! The team informed me that complimentary carpet…" at bounding box center [539, 392] width 393 height 48
type textarea "Hi {{first_name}}, good morning! The team informed me that complimentary carpet…"
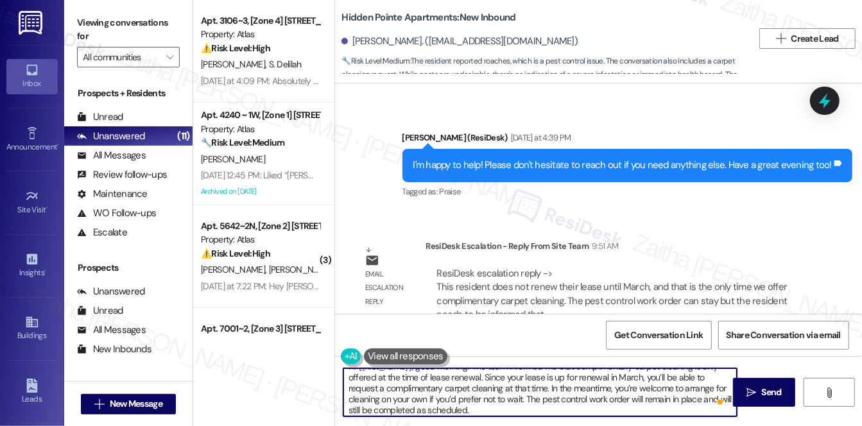
scroll to position [13, 0]
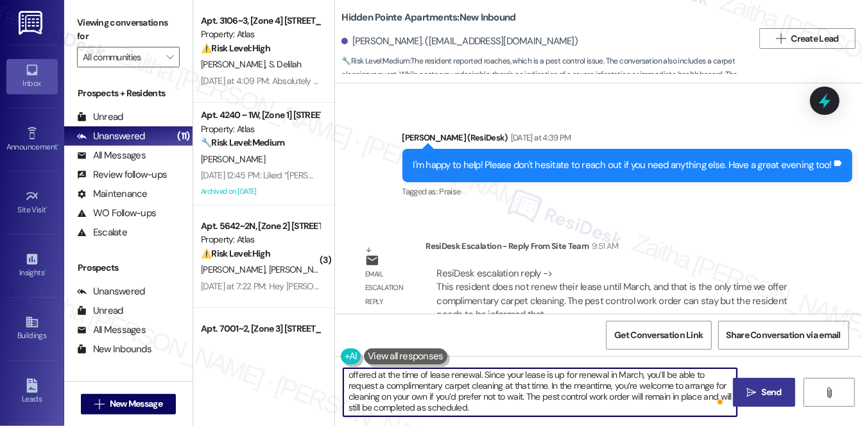
click at [761, 389] on span "Send" at bounding box center [771, 392] width 20 height 13
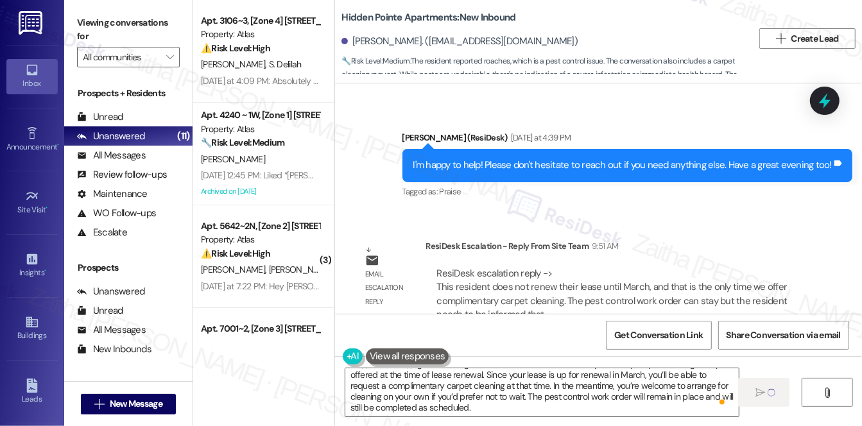
scroll to position [0, 0]
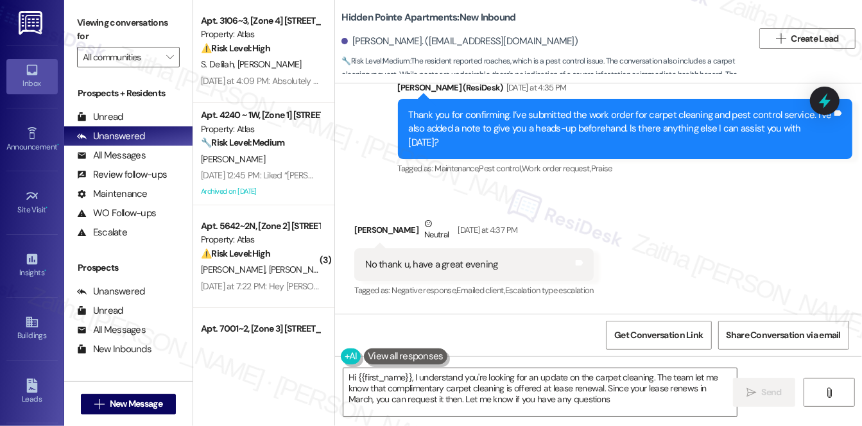
type textarea "Hi {{first_name}}, I understand you're looking for an update on the carpet clea…"
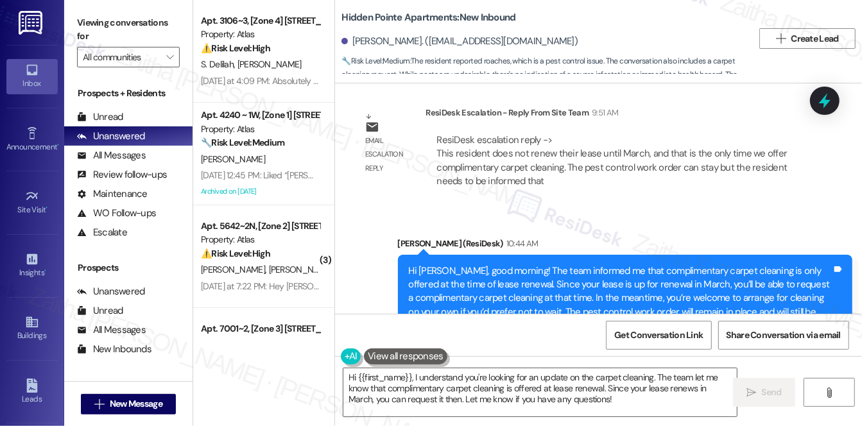
scroll to position [1579, 0]
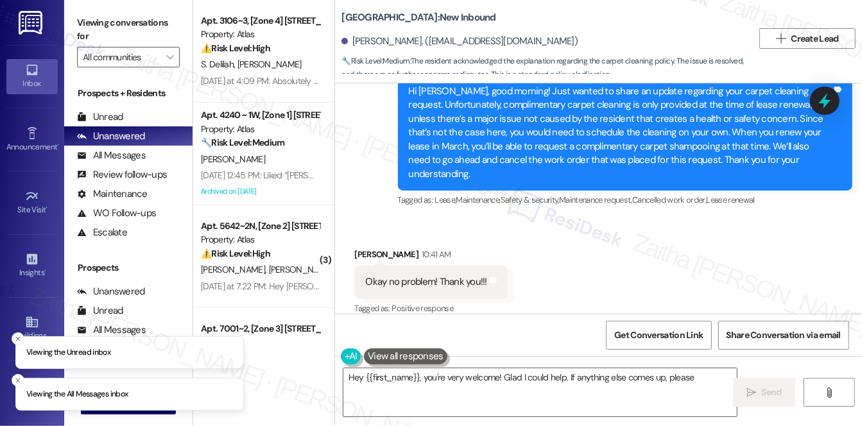
scroll to position [1328, 0]
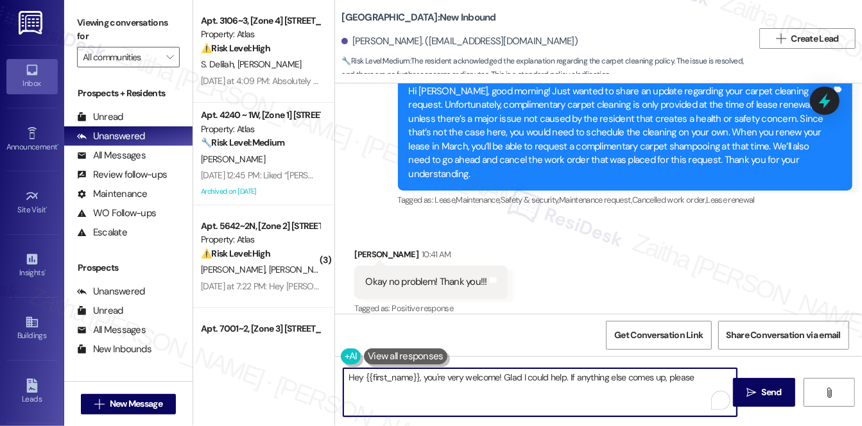
drag, startPoint x: 417, startPoint y: 375, endPoint x: 341, endPoint y: 374, distance: 76.4
click at [343, 374] on div "Hey {{first_name}}, you're very welcome! Glad I could help. If anything else co…" at bounding box center [540, 392] width 395 height 49
drag, startPoint x: 425, startPoint y: 377, endPoint x: 492, endPoint y: 374, distance: 66.2
click at [492, 374] on textarea "You're very welcome! Glad I could help. If anything else comes up, please don't…" at bounding box center [539, 392] width 393 height 48
type textarea "You're very welcome! If anything else comes up, please don't hesitate to reach …"
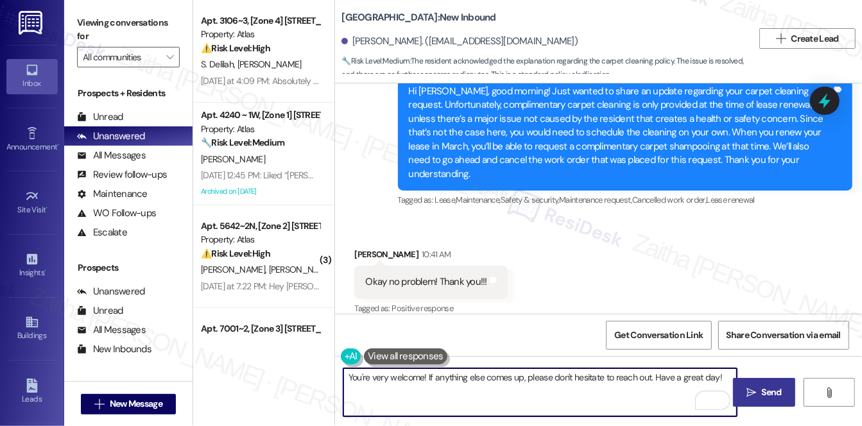
click at [761, 399] on button " Send" at bounding box center [764, 392] width 62 height 29
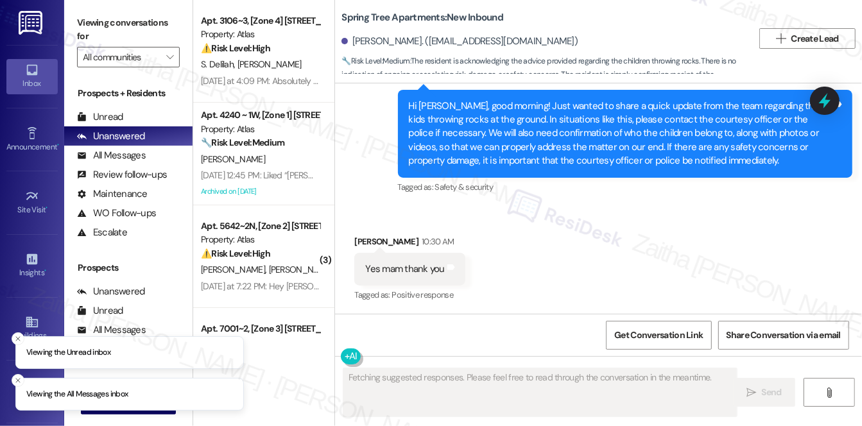
scroll to position [1921, 0]
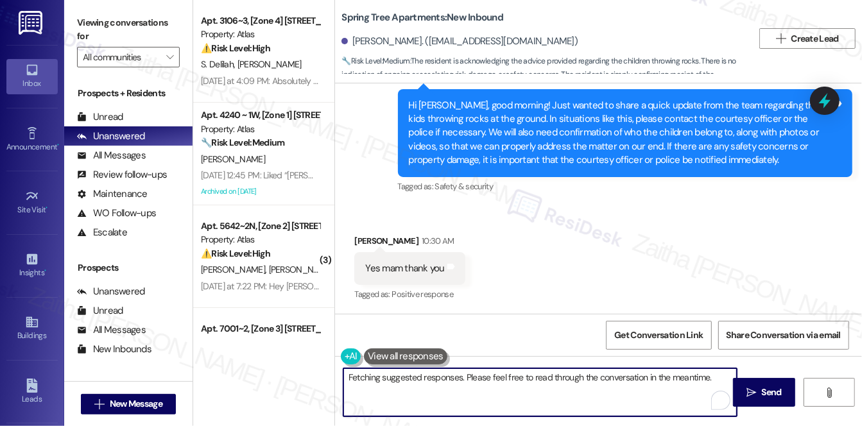
drag, startPoint x: 424, startPoint y: 375, endPoint x: 343, endPoint y: 374, distance: 80.9
click at [343, 374] on textarea "Hey {{first_name}}, you're welcome! Glad I could help. If anything else comes u…" at bounding box center [539, 392] width 393 height 48
drag, startPoint x: 472, startPoint y: 376, endPoint x: 408, endPoint y: 374, distance: 64.9
click at [408, 374] on textarea "You're welcome! Glad I could help. If anything else comes up, don't hesitate to…" at bounding box center [539, 392] width 393 height 48
click at [628, 374] on textarea "You're welcome! If anything else comes up, don't hesitate to reach out!" at bounding box center [539, 392] width 393 height 48
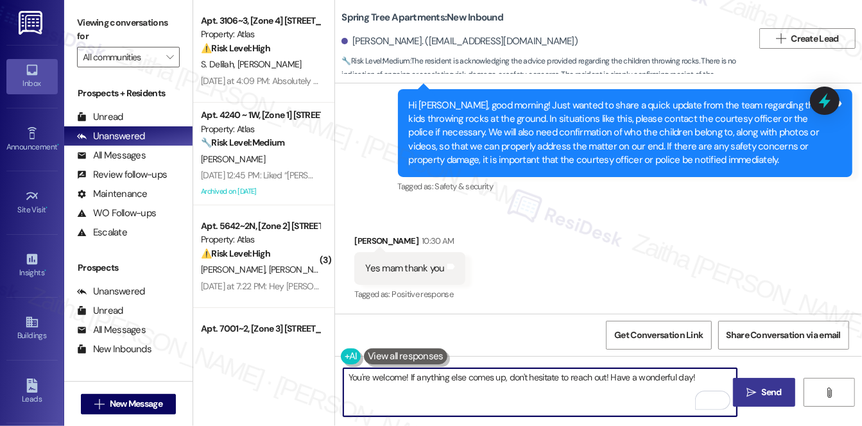
type textarea "You're welcome! If anything else comes up, don't hesitate to reach out! Have a …"
click at [768, 388] on span "Send" at bounding box center [771, 392] width 20 height 13
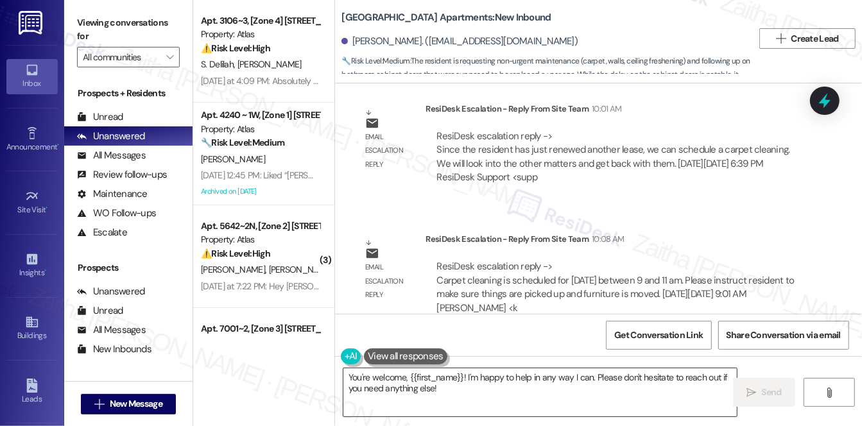
scroll to position [1517, 0]
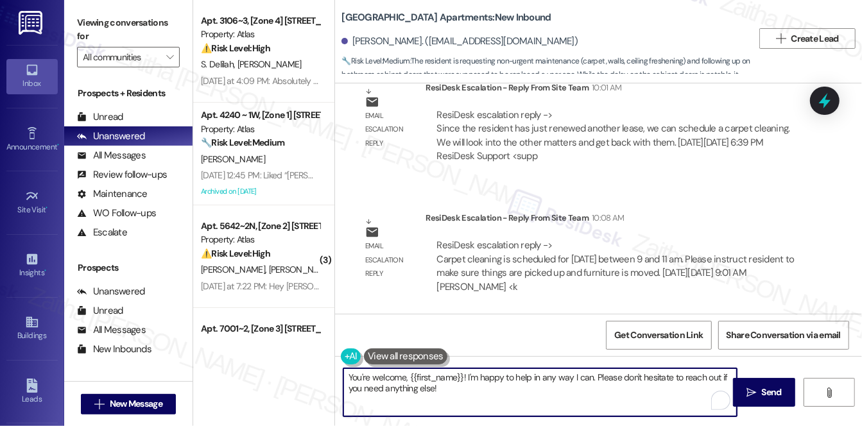
drag, startPoint x: 346, startPoint y: 377, endPoint x: 408, endPoint y: 372, distance: 61.8
click at [408, 372] on textarea "You're welcome, {{first_name}}! I'm happy to help in any way I can. Please don'…" at bounding box center [539, 392] width 393 height 48
click at [409, 378] on textarea "Hi {{first_name}}! I'm happy to help in any way I can. Please don't hesitate to…" at bounding box center [539, 392] width 393 height 48
drag, startPoint x: 470, startPoint y: 378, endPoint x: 489, endPoint y: 402, distance: 30.2
click at [489, 402] on textarea "Hi {{first_name}}, good morning! I'm happy to help in any way I can. Please don…" at bounding box center [539, 392] width 393 height 48
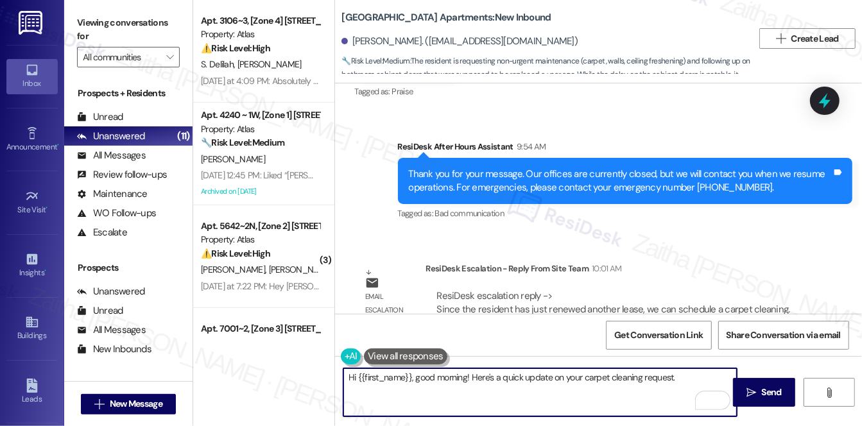
scroll to position [1341, 0]
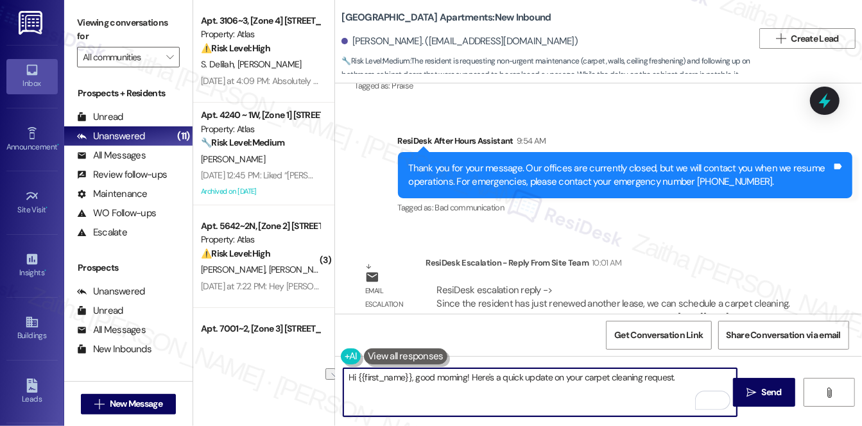
drag, startPoint x: 473, startPoint y: 375, endPoint x: 675, endPoint y: 382, distance: 202.3
click at [675, 382] on textarea "Hi {{first_name}}, good morning! Here's a quick update on your carpet cleaning …" at bounding box center [539, 392] width 393 height 48
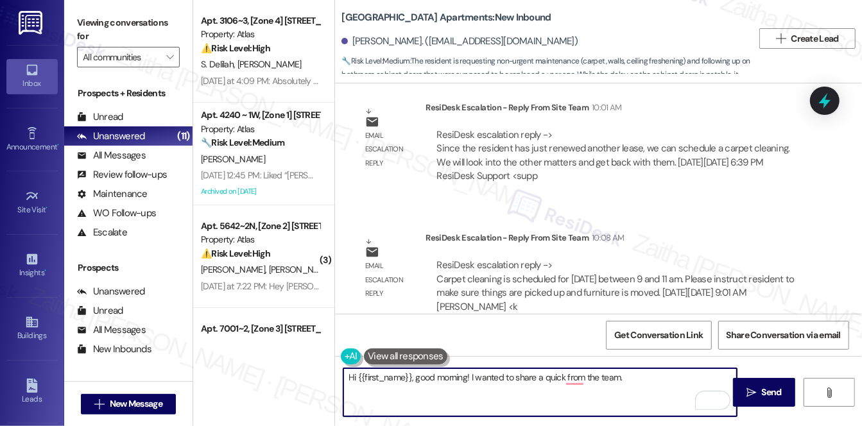
scroll to position [1517, 0]
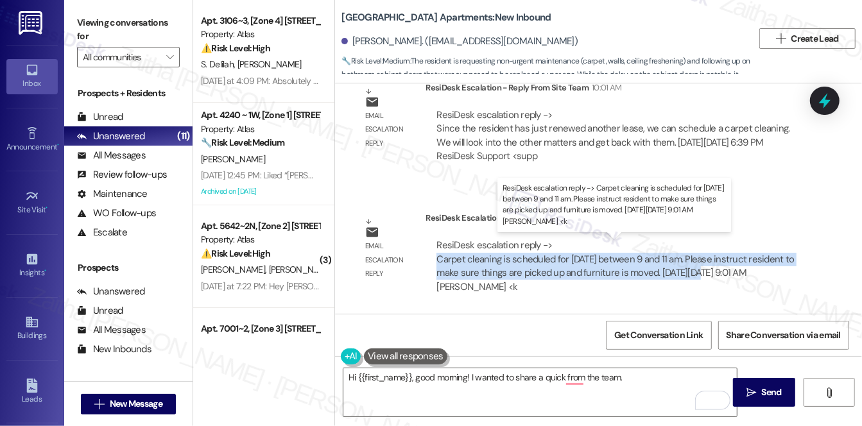
drag, startPoint x: 433, startPoint y: 257, endPoint x: 701, endPoint y: 270, distance: 267.9
click at [701, 270] on div "ResiDesk escalation reply -> Carpet cleaning is scheduled for Tuesday 9/23/25 b…" at bounding box center [617, 266] width 384 height 74
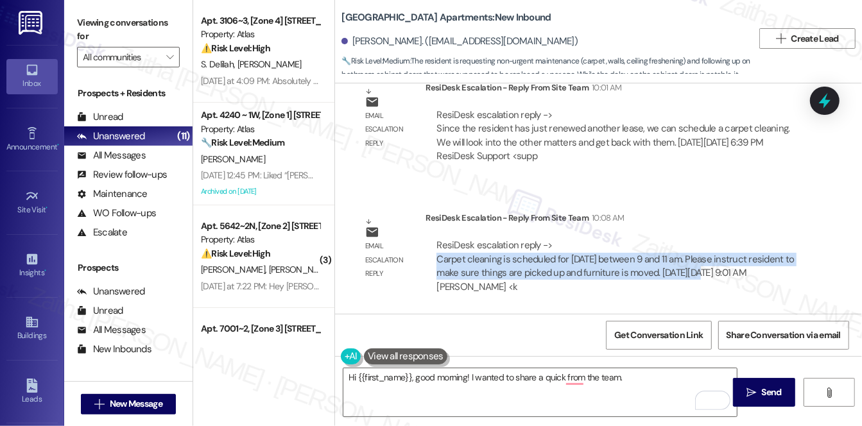
copy div "Carpet cleaning is scheduled for Tuesday 9/23/25 between 9 and 11 am. Please in…"
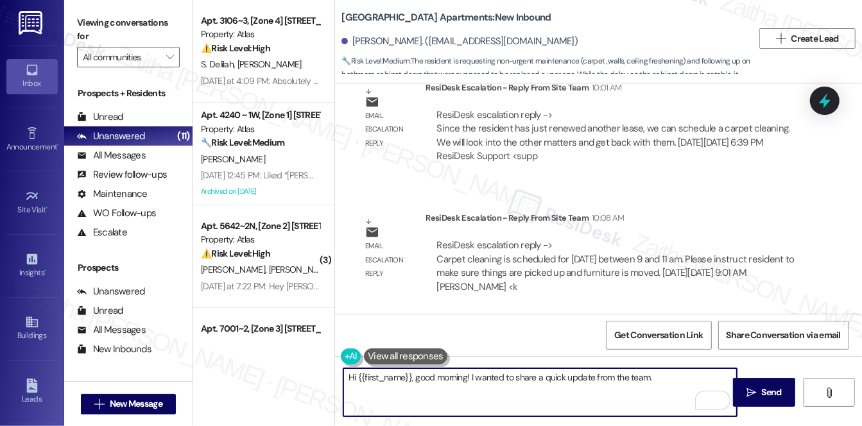
click at [651, 381] on textarea "Hi {{first_name}}, good morning! I wanted to share a quick update from the team." at bounding box center [539, 392] width 393 height 48
paste textarea "since you’ve recently renewed your lease, we can go ahead and schedule a compli…"
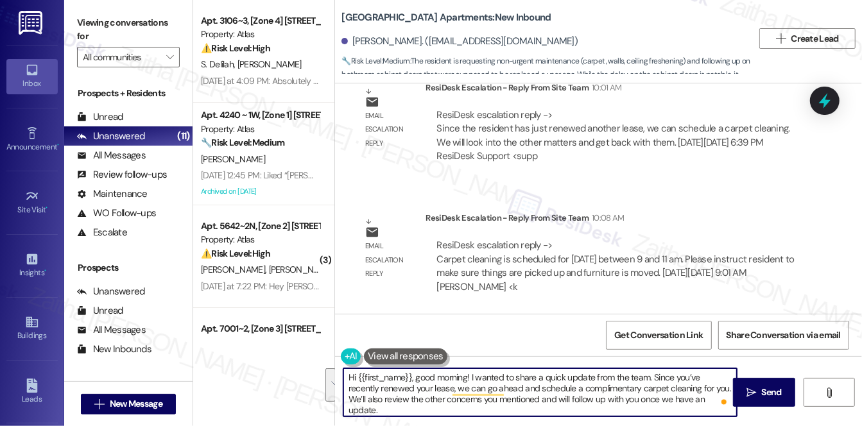
drag, startPoint x: 650, startPoint y: 374, endPoint x: 703, endPoint y: 400, distance: 59.4
click at [703, 400] on textarea "Hi {{first_name}}, good morning! I wanted to share a quick update from the team…" at bounding box center [539, 392] width 393 height 48
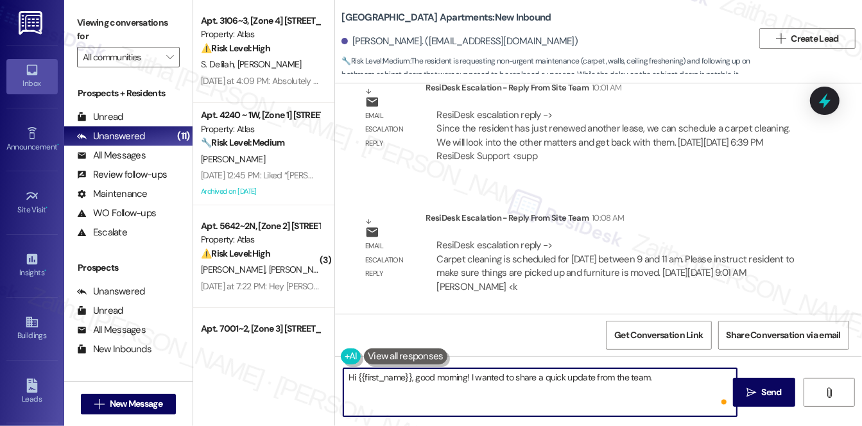
paste textarea "since you’ve recently renewed your lease, we’ve scheduled a complimentary carpe…"
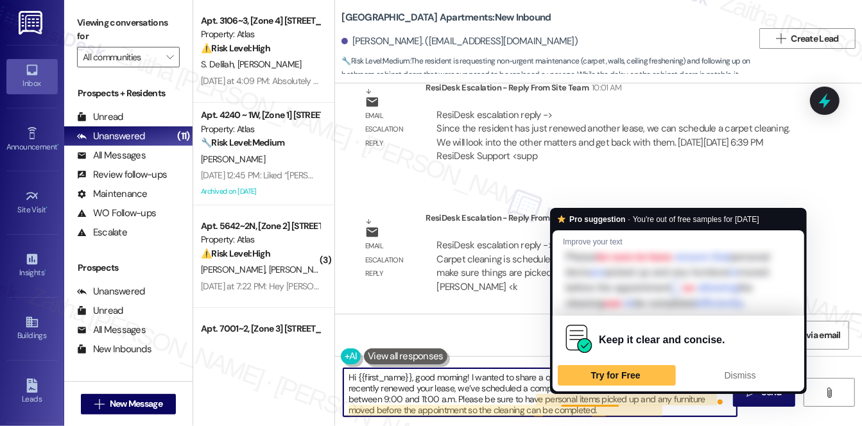
scroll to position [3, 0]
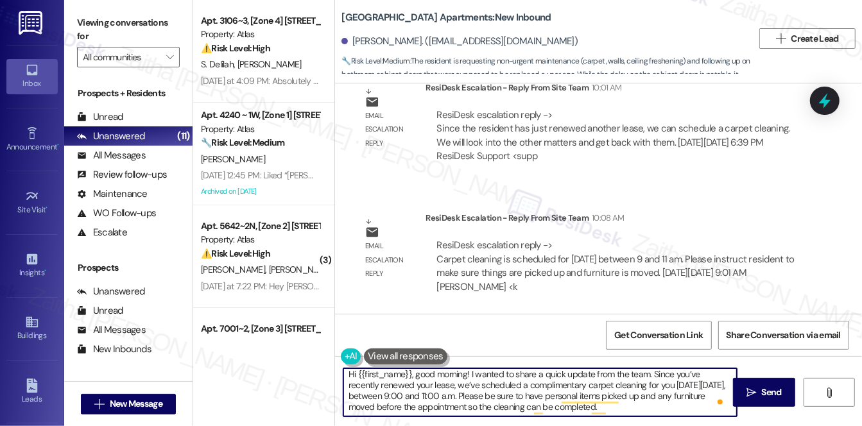
click at [675, 405] on textarea "Hi {{first_name}}, good morning! I wanted to share a quick update from the team…" at bounding box center [539, 392] width 393 height 48
paste textarea "We’ll also review the other concerns you mentioned and will follow up with you …"
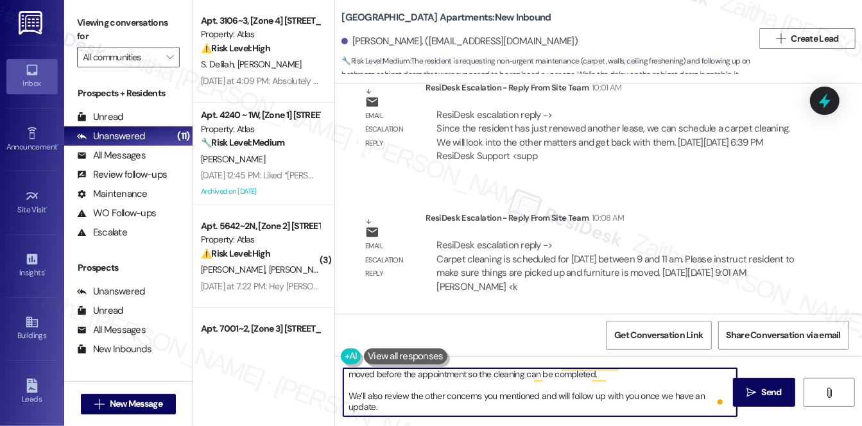
scroll to position [0, 0]
type textarea "Hi {{first_name}}, good morning! I wanted to share a quick update from the team…"
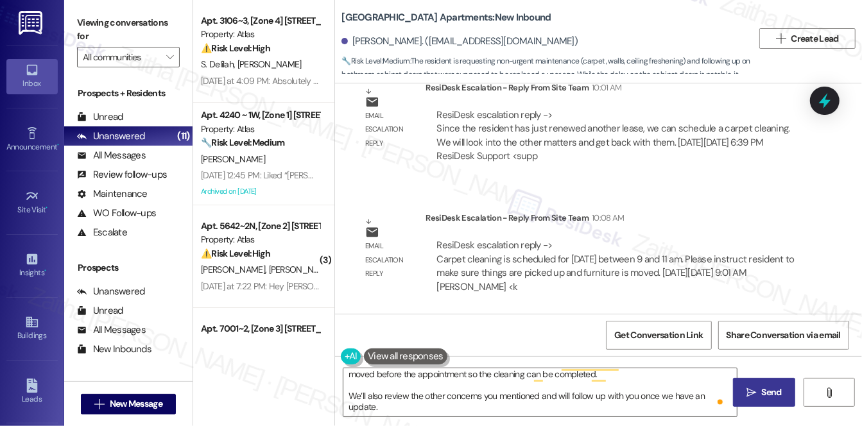
click at [759, 389] on span "Send" at bounding box center [771, 392] width 25 height 13
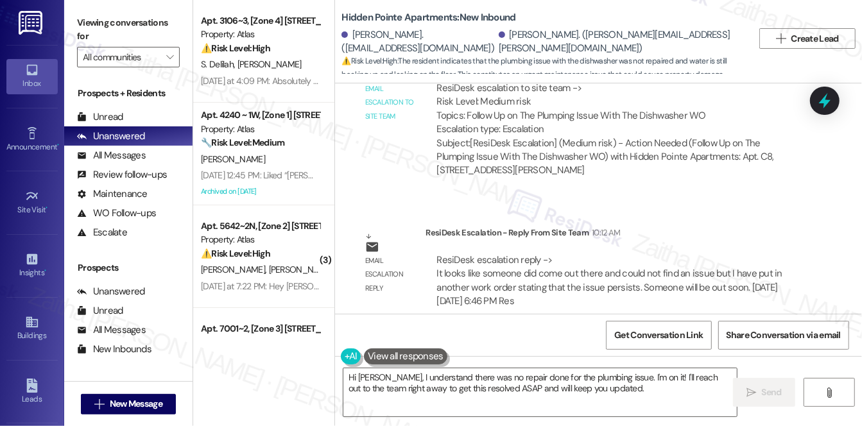
scroll to position [1001, 0]
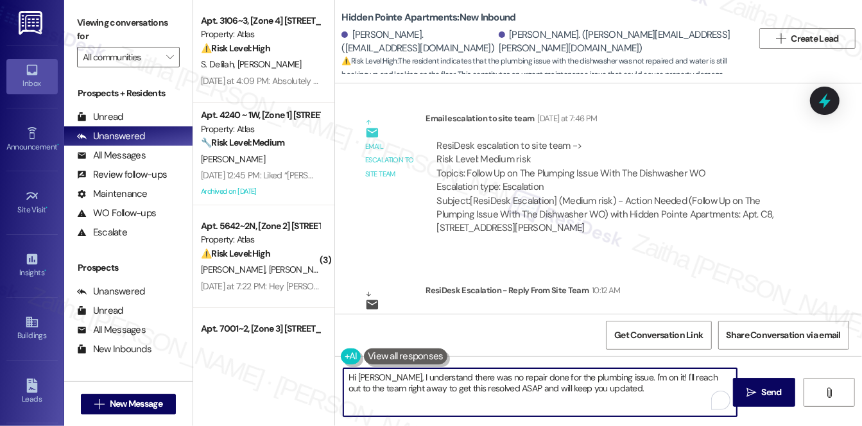
drag, startPoint x: 389, startPoint y: 377, endPoint x: 626, endPoint y: 389, distance: 237.8
click at [626, 389] on textarea "Hi [PERSON_NAME], I understand there was no repair done for the plumbing issue.…" at bounding box center [539, 392] width 393 height 48
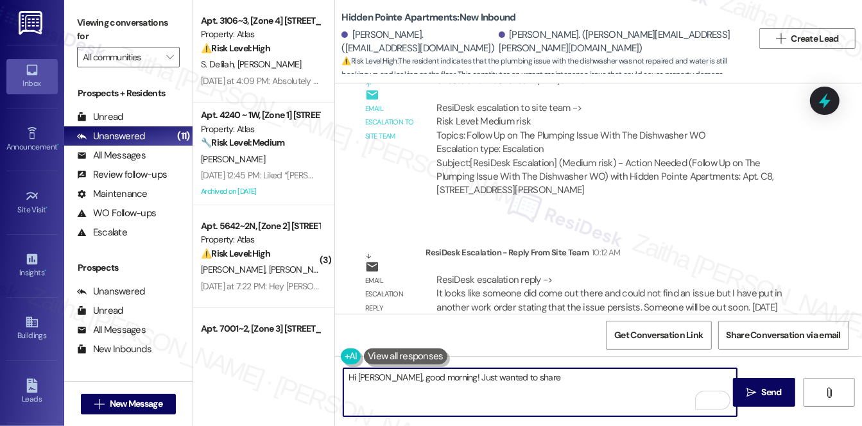
scroll to position [1059, 0]
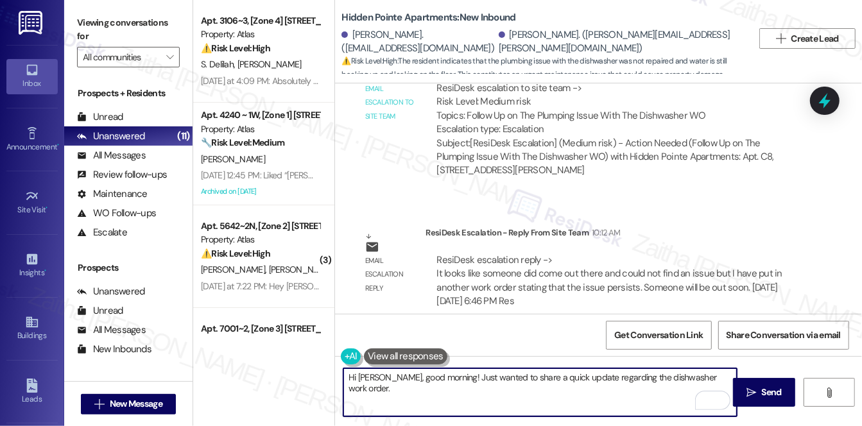
paste textarea "it looks like a technician did come out previously but wasn’t able to find an i…"
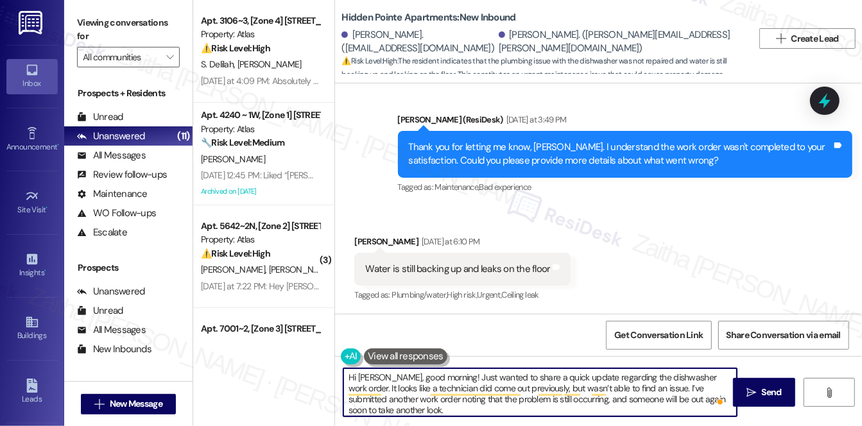
scroll to position [476, 0]
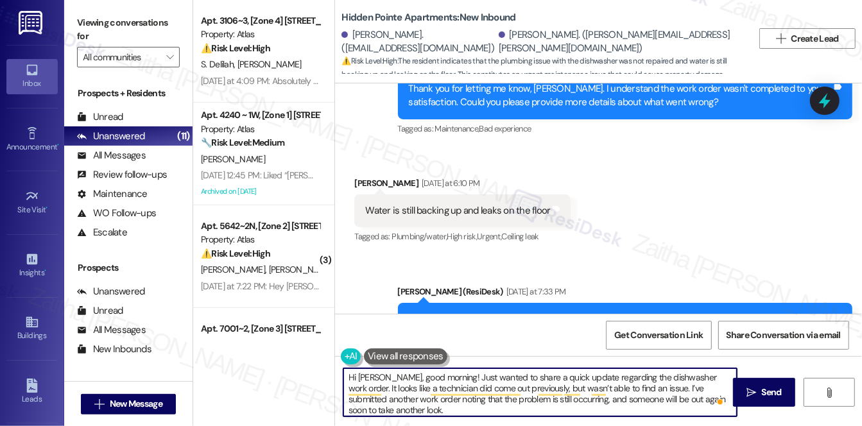
click at [640, 384] on textarea "Hi Tommy, good morning! Just wanted to share a quick update regarding the dishw…" at bounding box center [539, 392] width 393 height 48
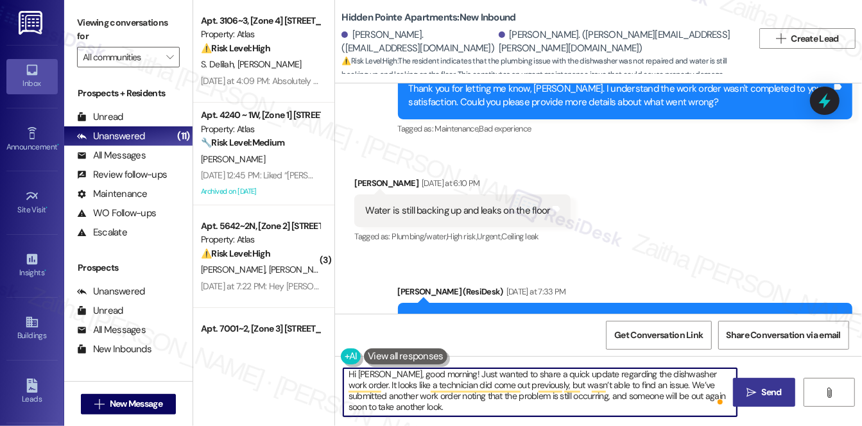
type textarea "Hi Tommy, good morning! Just wanted to share a quick update regarding the dishw…"
click at [769, 393] on span "Send" at bounding box center [771, 392] width 20 height 13
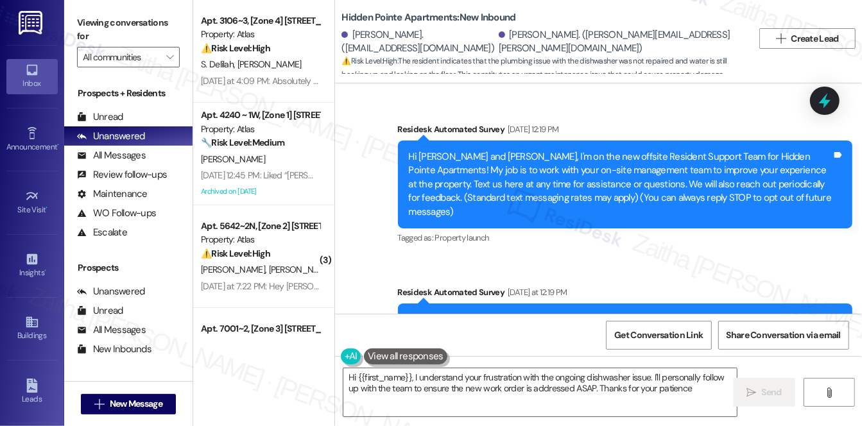
type textarea "Hi {{first_name}}, I understand your frustration with the ongoing dishwasher is…"
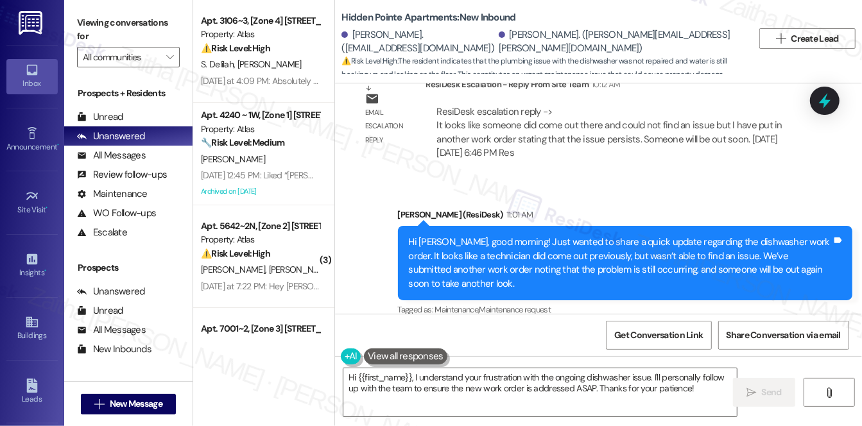
scroll to position [1209, 0]
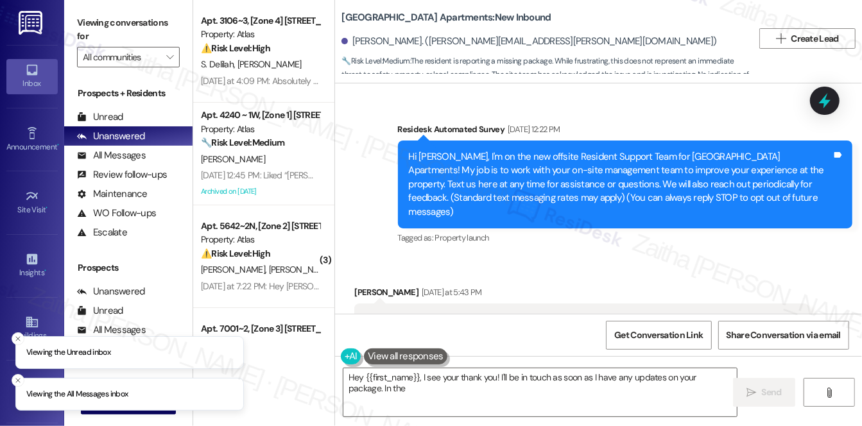
scroll to position [530, 0]
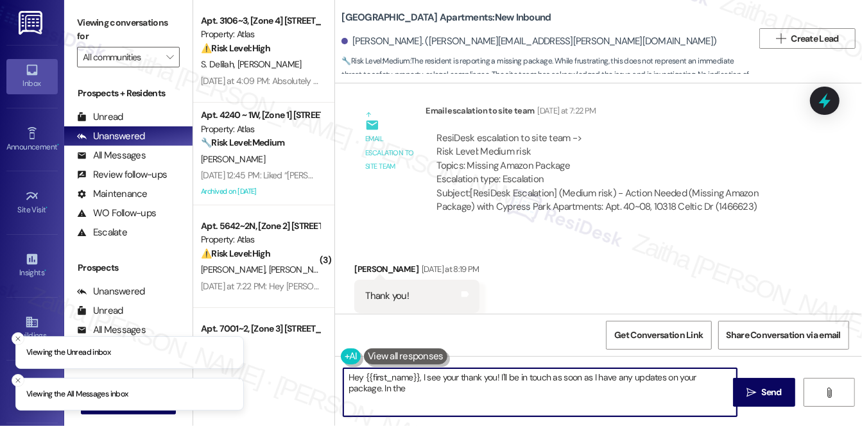
click at [360, 377] on textarea "Hey {{first_name}}, I see your thank you! I'll be in touch as soon as I have an…" at bounding box center [539, 392] width 393 height 48
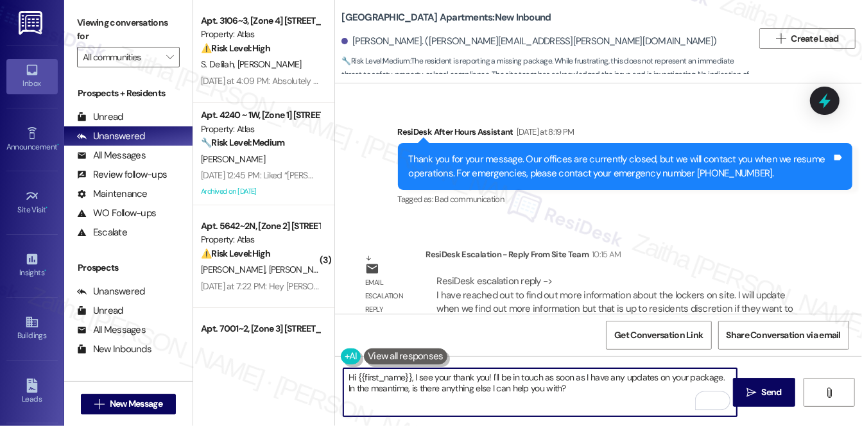
scroll to position [784, 0]
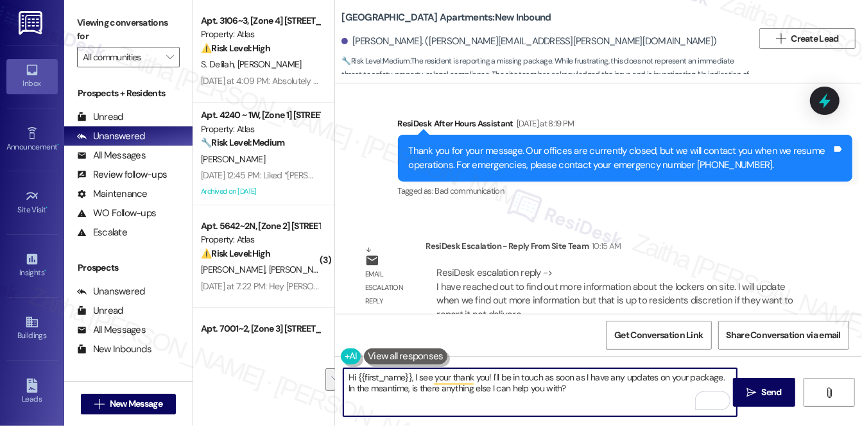
drag, startPoint x: 412, startPoint y: 374, endPoint x: 571, endPoint y: 392, distance: 160.2
click at [571, 392] on textarea "Hi {{first_name}}, I see your thank you! I'll be in touch as soon as I have any…" at bounding box center [539, 392] width 393 height 48
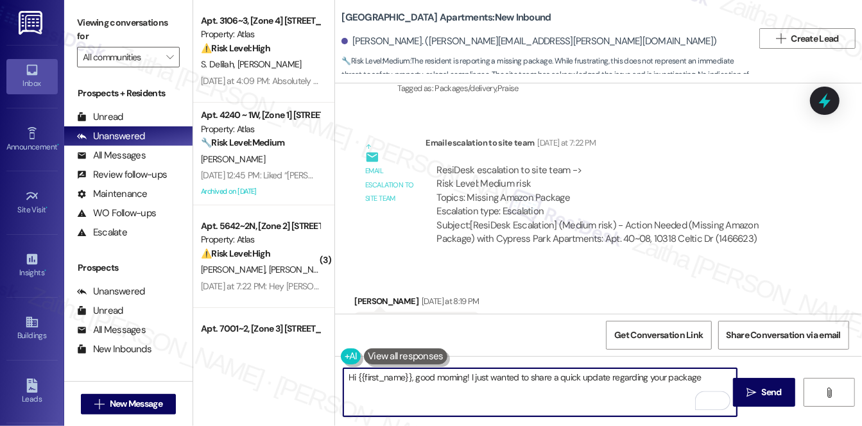
scroll to position [492, 0]
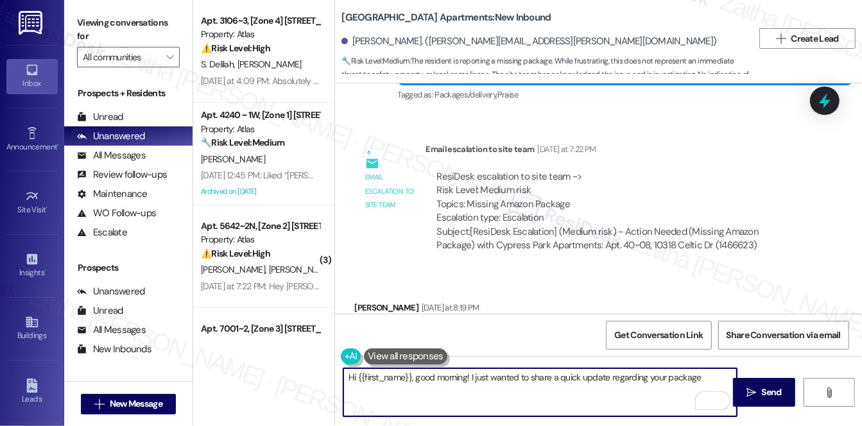
click at [662, 374] on textarea "Hi {{first_name}}, good morning! I just wanted to share a quick update regardin…" at bounding box center [539, 392] width 393 height 48
drag, startPoint x: 662, startPoint y: 374, endPoint x: 601, endPoint y: 390, distance: 63.2
click at [601, 390] on textarea "Hi {{first_name}}, good morning! I just wanted to share a quick update regardin…" at bounding box center [539, 392] width 393 height 48
click at [662, 374] on textarea "Hi {{first_name}}, good morning! I just wanted to share a quick update regardin…" at bounding box center [539, 392] width 393 height 48
click at [727, 375] on textarea "Hi {{first_name}}, good morning! I just wanted to share a quick update regardin…" at bounding box center [539, 392] width 393 height 48
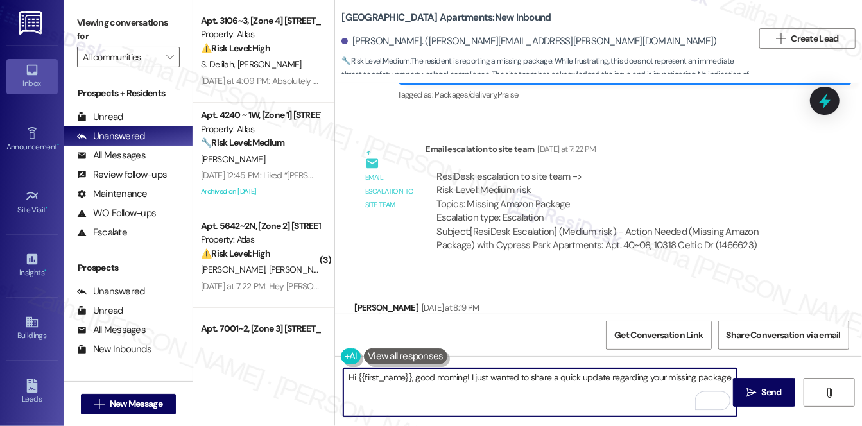
click at [649, 377] on textarea "Hi {{first_name}}, good morning! I just wanted to share a quick update regardin…" at bounding box center [539, 392] width 393 height 48
click at [720, 378] on textarea "Hi {{first_name}}, good morning! I just wanted to share a quick update regardin…" at bounding box center [539, 392] width 393 height 48
click at [608, 377] on textarea "Hi {{first_name}}, good morning! I just wanted to share a quick update regardin…" at bounding box center [539, 392] width 393 height 48
click at [423, 398] on textarea "Hi {{first_name}}, good morning! I just wanted to share a quick update from the…" at bounding box center [539, 392] width 393 height 48
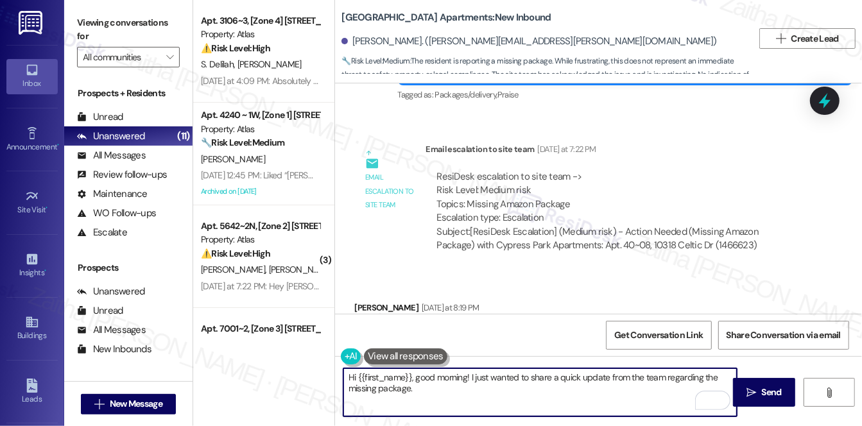
paste textarea "I’ve reached out to gather more information regarding the lockers on site and w…"
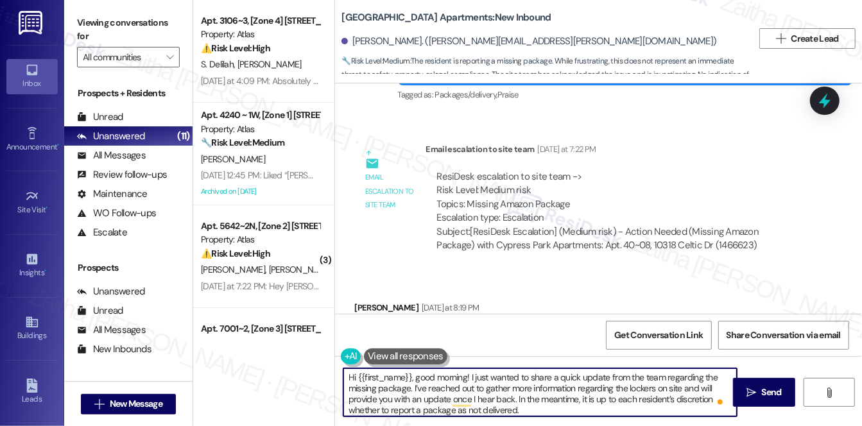
click at [413, 387] on textarea "Hi {{first_name}}, good morning! I just wanted to share a quick update from the…" at bounding box center [539, 392] width 393 height 48
click at [474, 396] on textarea "Hi {{first_name}}, good morning! I just wanted to share a quick update from the…" at bounding box center [539, 392] width 393 height 48
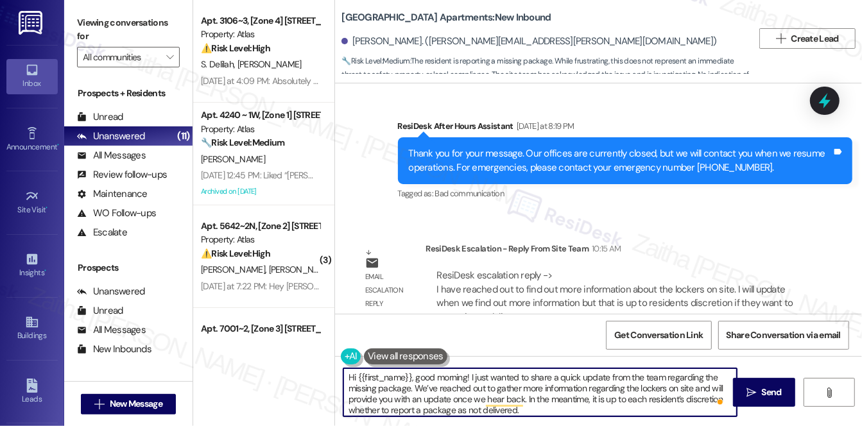
scroll to position [784, 0]
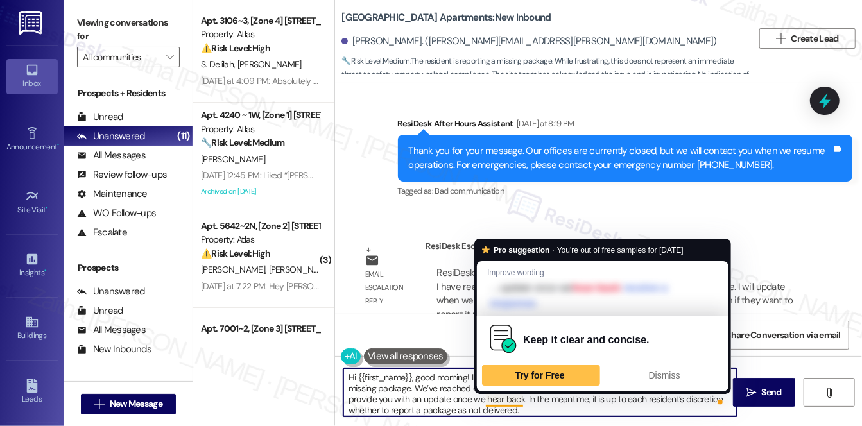
click at [510, 399] on textarea "Hi {{first_name}}, good morning! I just wanted to share a quick update from the…" at bounding box center [539, 392] width 393 height 48
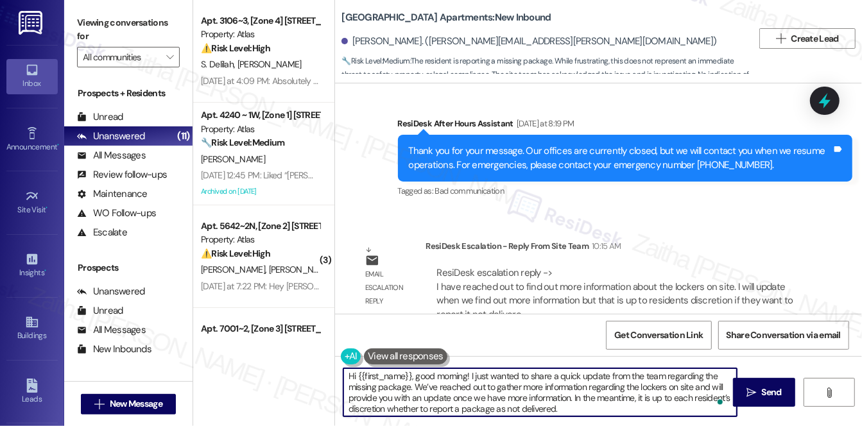
scroll to position [3, 0]
click at [605, 408] on textarea "Hi {{first_name}}, good morning! I just wanted to share a quick update from the…" at bounding box center [539, 392] width 393 height 48
paste textarea "You also have the option of stopping by the onsite office to see if staff are a…"
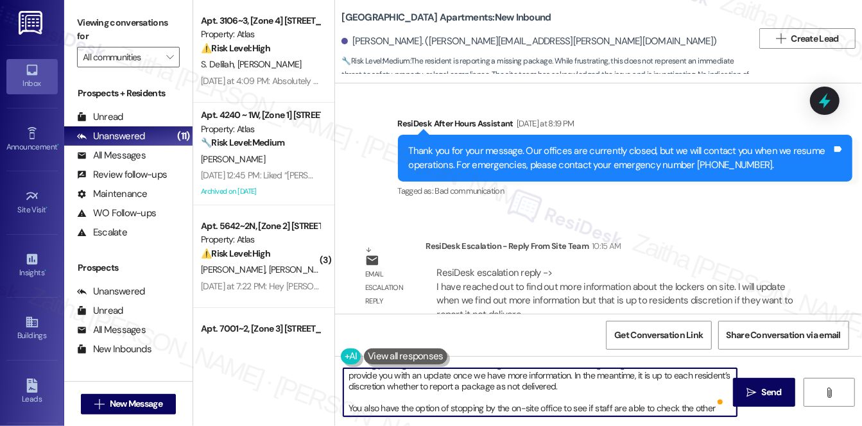
scroll to position [0, 0]
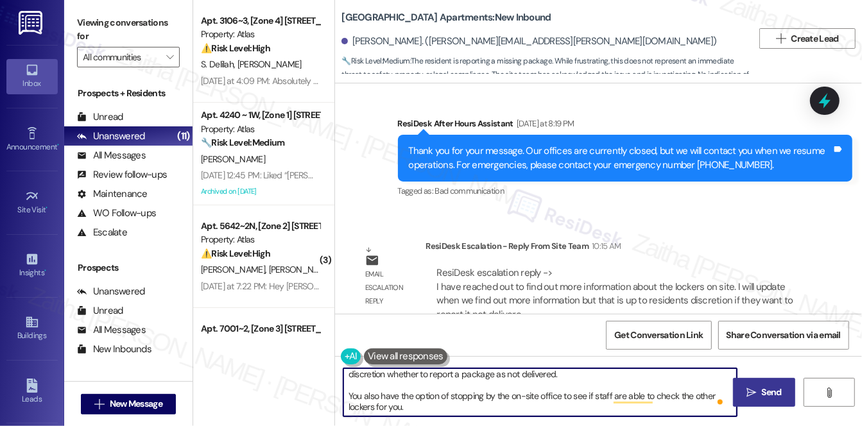
type textarea "Hi {{first_name}}, good morning! I just wanted to share a quick update from the…"
click at [765, 390] on span "Send" at bounding box center [771, 392] width 20 height 13
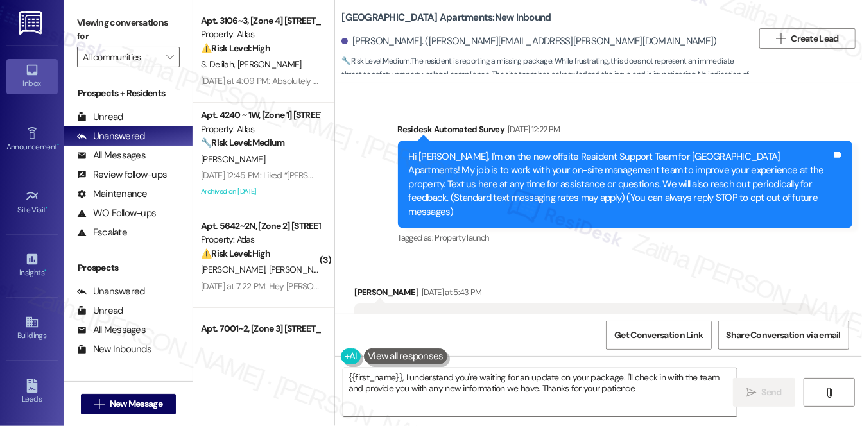
type textarea "{{first_name}}, I understand you're waiting for an update on your package. I'll…"
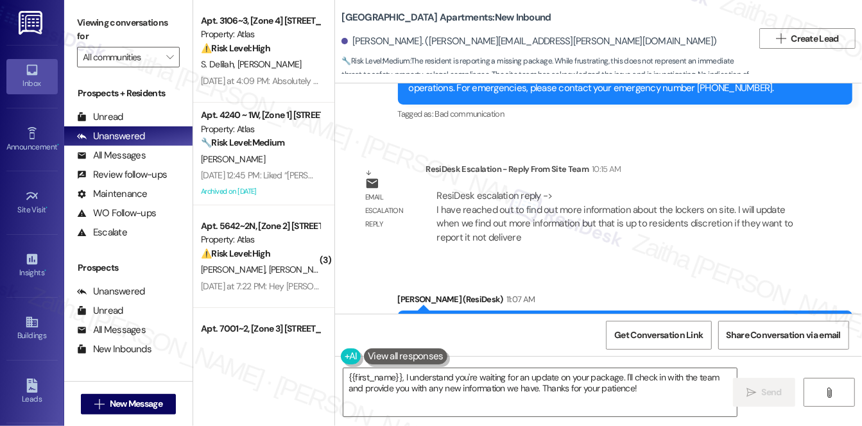
scroll to position [974, 0]
